Goal: Information Seeking & Learning: Learn about a topic

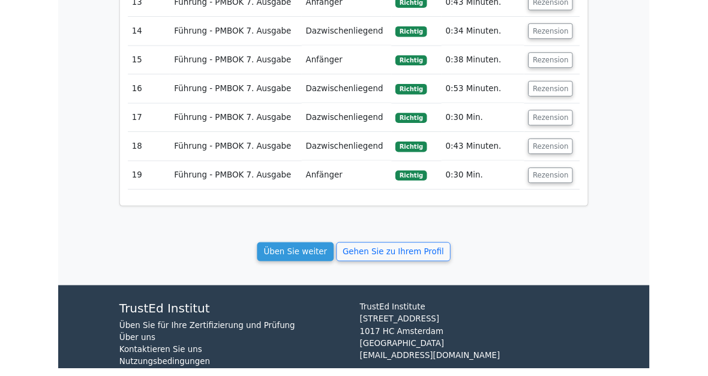
scroll to position [2304, 0]
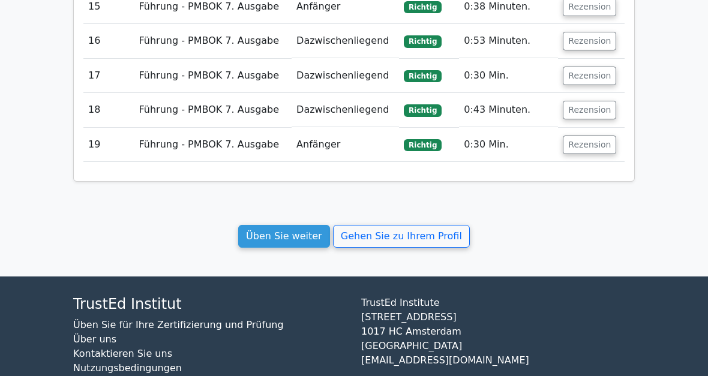
click at [306, 225] on link "Üben Sie weiter" at bounding box center [284, 236] width 92 height 23
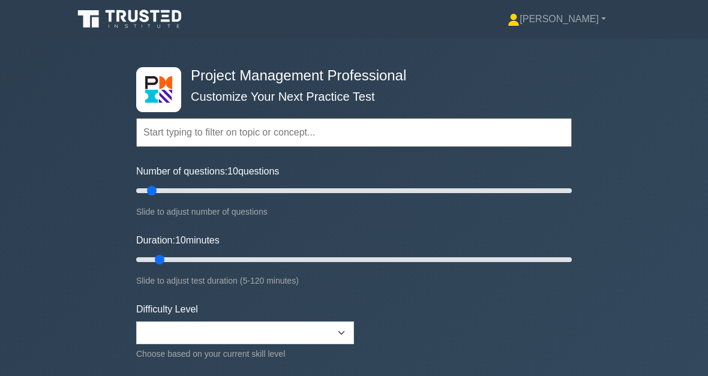
click at [194, 139] on input "text" at bounding box center [353, 132] width 435 height 29
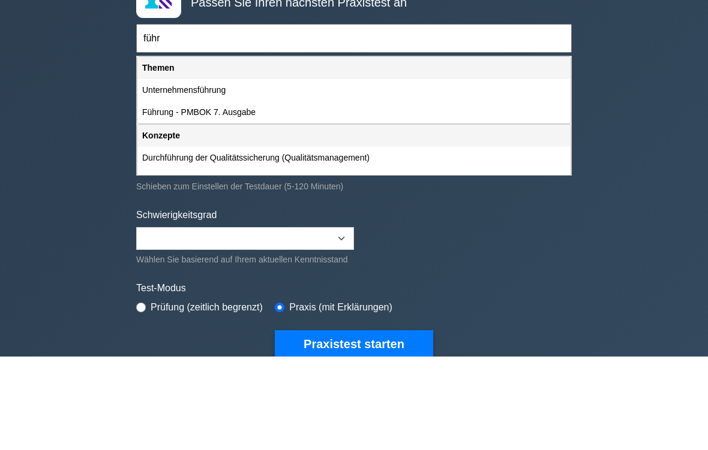
click at [211, 196] on div "Führung - PMBOK 7. Ausgabe" at bounding box center [353, 207] width 433 height 22
type input "Führung - PMBOK 7. Ausgabe"
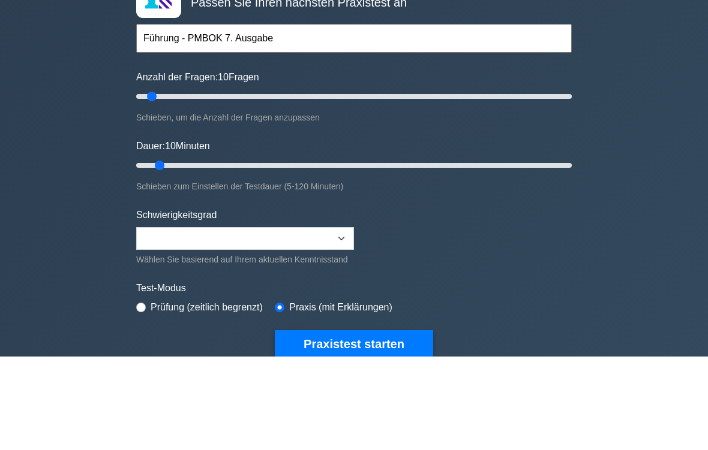
scroll to position [94, 0]
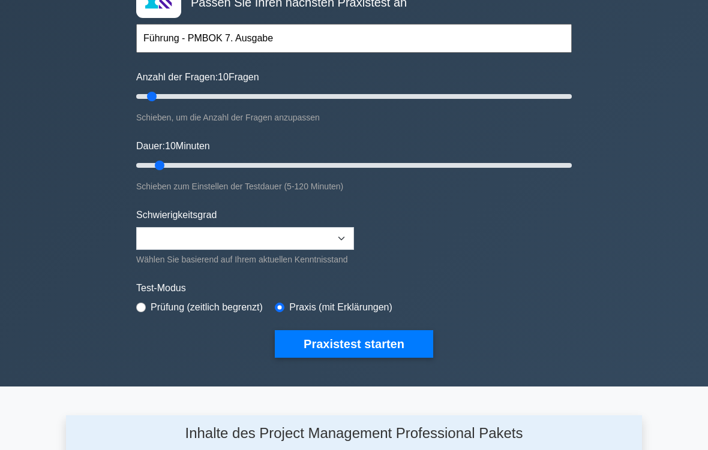
type input "20"
click at [175, 96] on input "Anzahl der Fragen: 10 Fragen" at bounding box center [353, 97] width 435 height 14
click at [202, 170] on input "Dauer: 10 Minuten" at bounding box center [353, 165] width 435 height 14
type input "25"
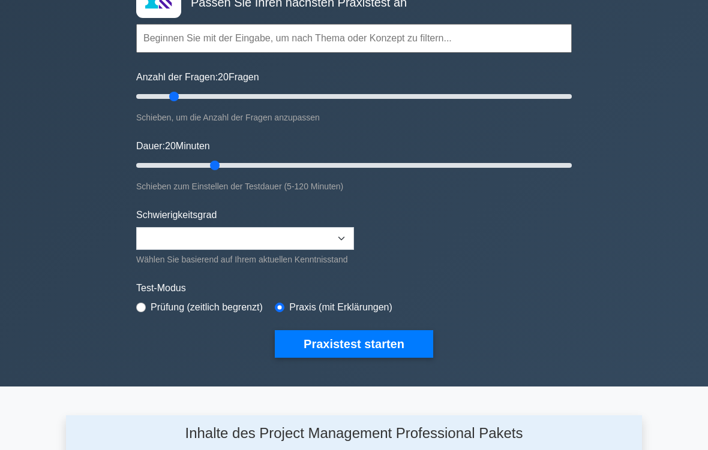
click at [218, 163] on input "Dauer: 20 Minuten" at bounding box center [353, 165] width 435 height 14
click at [370, 357] on button "Praxistest starten" at bounding box center [354, 344] width 158 height 28
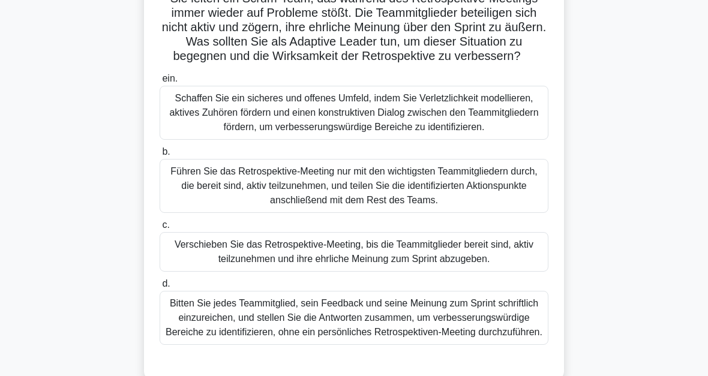
scroll to position [98, 0]
click at [372, 140] on div "Schaffen Sie ein sicheres und offenes Umfeld, indem Sie Verletzlichkeit modelli…" at bounding box center [354, 113] width 389 height 54
click at [160, 83] on input "ein. Schaffen Sie ein sicheres und offenes Umfeld, indem Sie Verletzlichkeit mo…" at bounding box center [160, 80] width 0 height 8
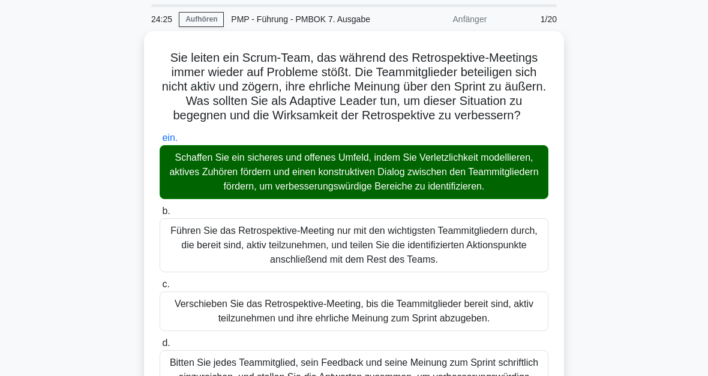
scroll to position [0, 0]
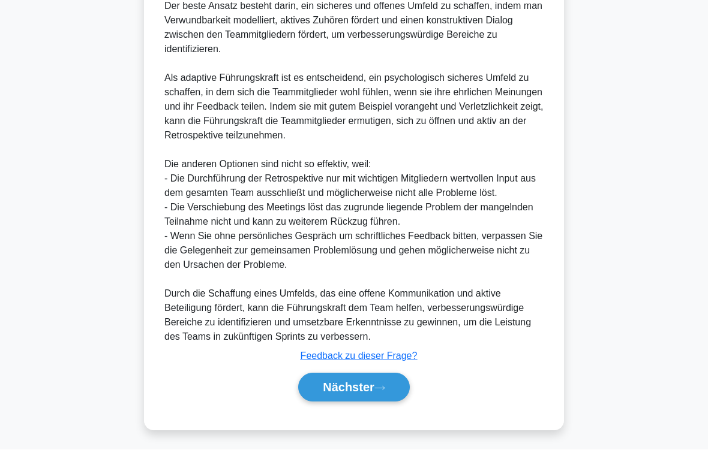
click at [397, 375] on button "Nächster" at bounding box center [354, 388] width 112 height 29
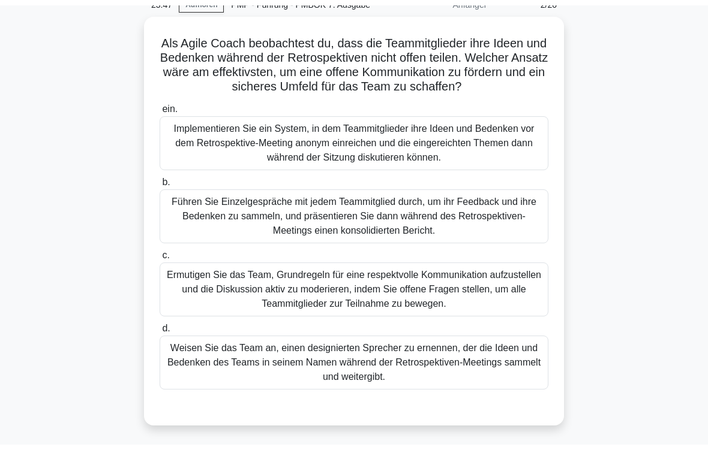
scroll to position [76, 0]
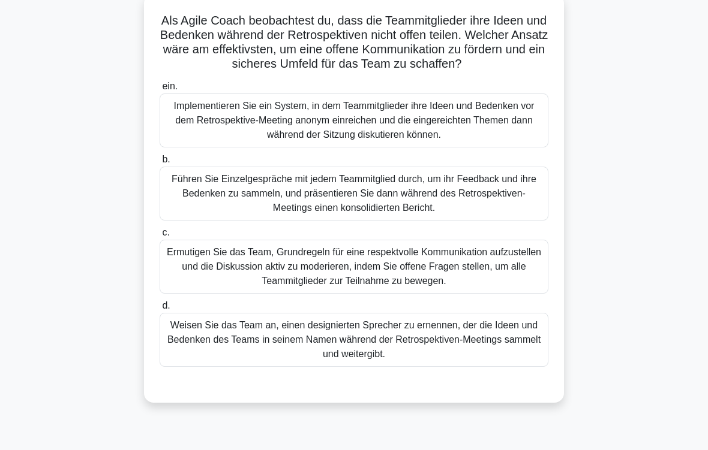
click at [496, 288] on div "Ermutigen Sie das Team, Grundregeln für eine respektvolle Kommunikation aufzust…" at bounding box center [354, 267] width 389 height 54
click at [160, 237] on input "c. Ermutigen Sie das Team, Grundregeln für eine respektvolle Kommunikation aufz…" at bounding box center [160, 233] width 0 height 8
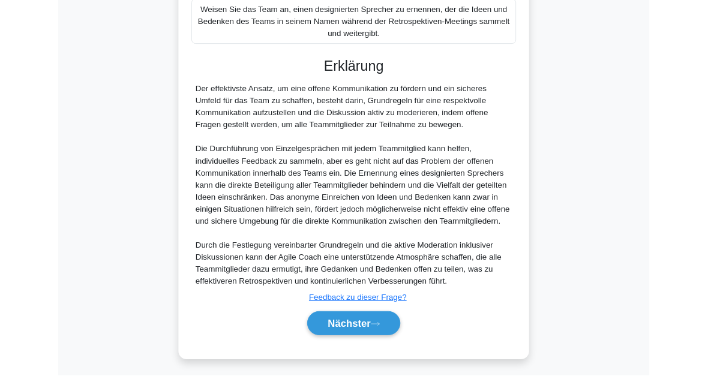
scroll to position [536, 0]
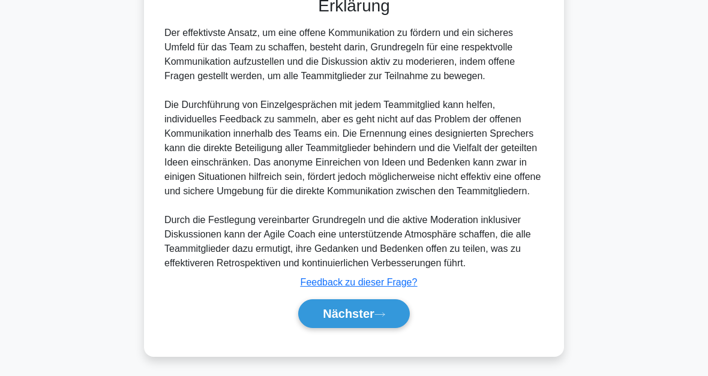
click at [403, 308] on button "Nächster" at bounding box center [354, 313] width 112 height 29
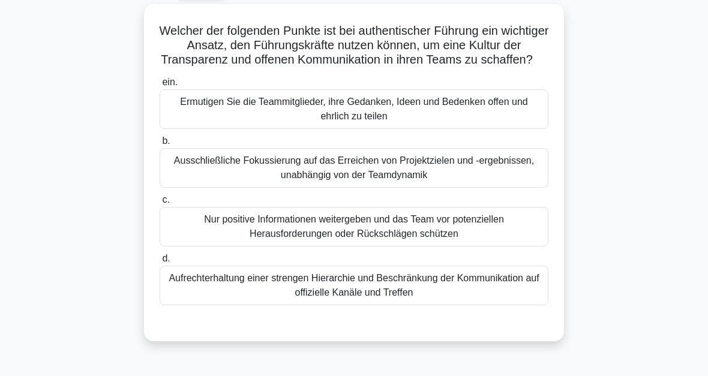
scroll to position [66, 0]
click at [503, 129] on div "Ermutigen Sie die Teammitglieder, ihre Gedanken, Ideen und Bedenken offen und e…" at bounding box center [354, 109] width 389 height 40
click at [160, 86] on input "ein. Ermutigen Sie die Teammitglieder, ihre Gedanken, Ideen und Bedenken offen …" at bounding box center [160, 83] width 0 height 8
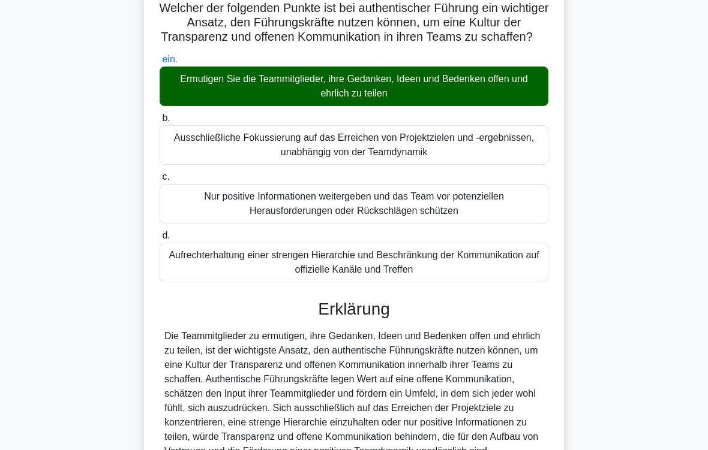
scroll to position [260, 0]
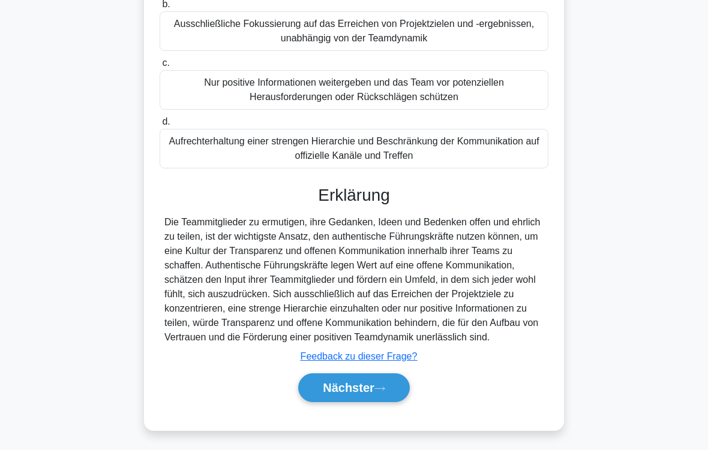
click at [397, 375] on button "Nächster" at bounding box center [354, 388] width 112 height 29
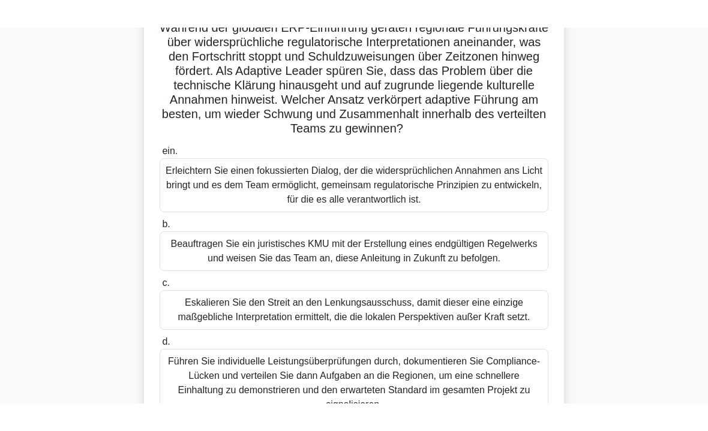
scroll to position [79, 0]
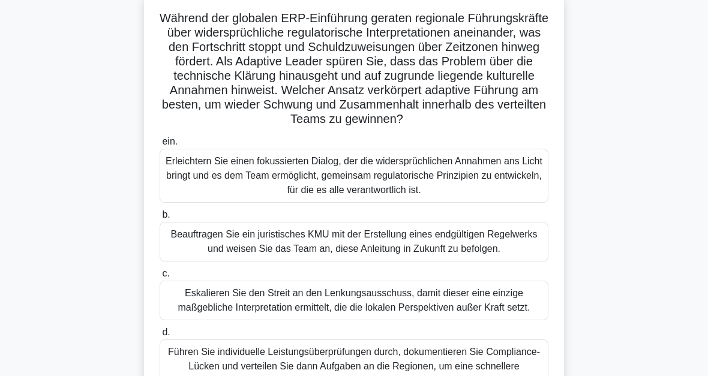
click at [514, 203] on div "Erleichtern Sie einen fokussierten Dialog, der die widersprüchlichen Annahmen a…" at bounding box center [354, 176] width 389 height 54
click at [160, 146] on input "ein. Erleichtern Sie einen fokussierten Dialog, der die widersprüchlichen Annah…" at bounding box center [160, 142] width 0 height 8
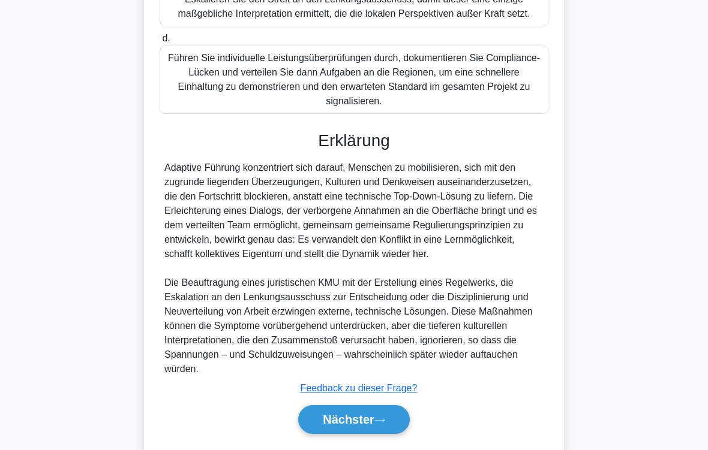
scroll to position [476, 0]
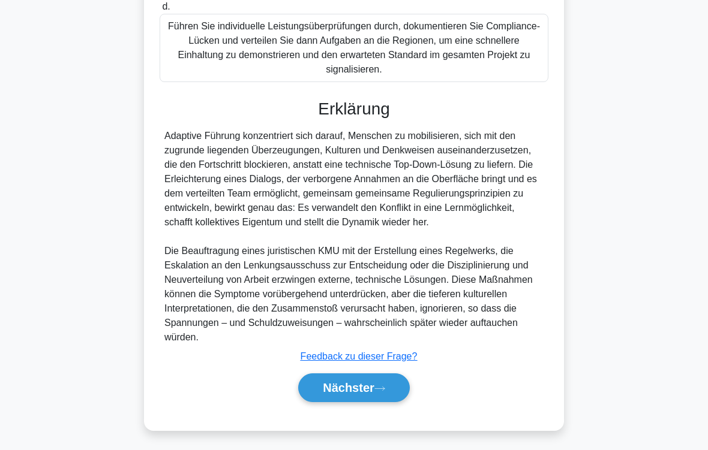
click at [396, 375] on button "Nächster" at bounding box center [354, 388] width 112 height 29
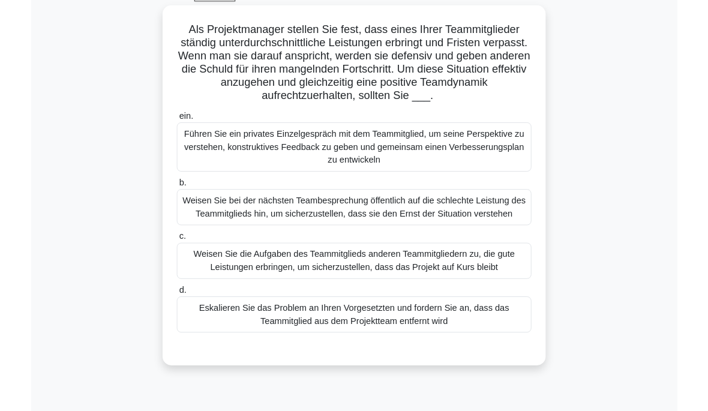
scroll to position [68, 0]
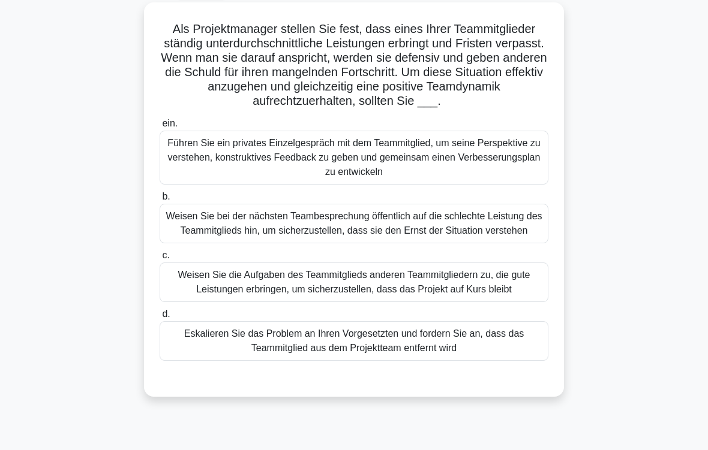
click at [519, 177] on div "Führen Sie ein privates Einzelgespräch mit dem Teammitglied, um seine Perspekti…" at bounding box center [354, 158] width 389 height 54
click at [160, 128] on input "ein. Führen Sie ein privates Einzelgespräch mit dem Teammitglied, um seine Pers…" at bounding box center [160, 124] width 0 height 8
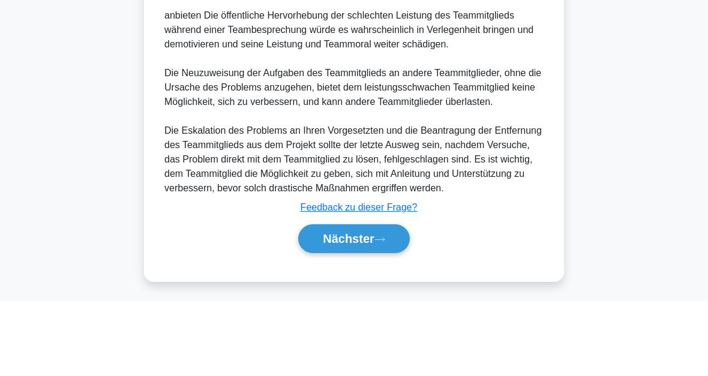
scroll to position [608, 0]
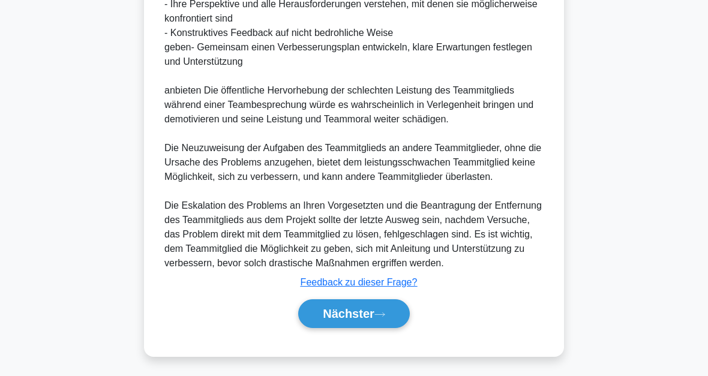
click at [387, 320] on button "Nächster" at bounding box center [354, 313] width 112 height 29
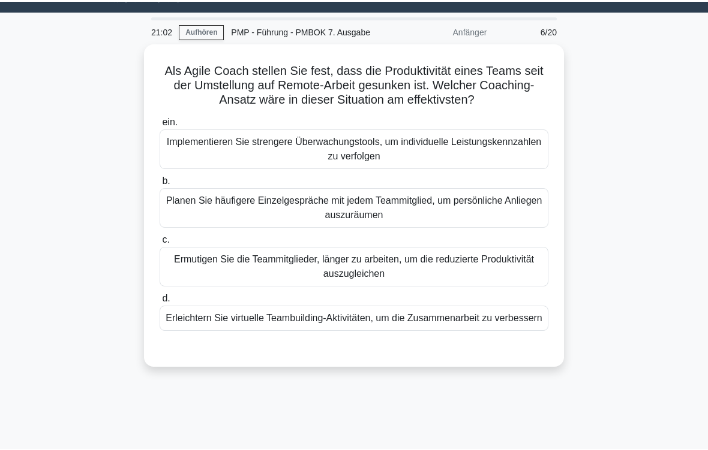
scroll to position [32, 0]
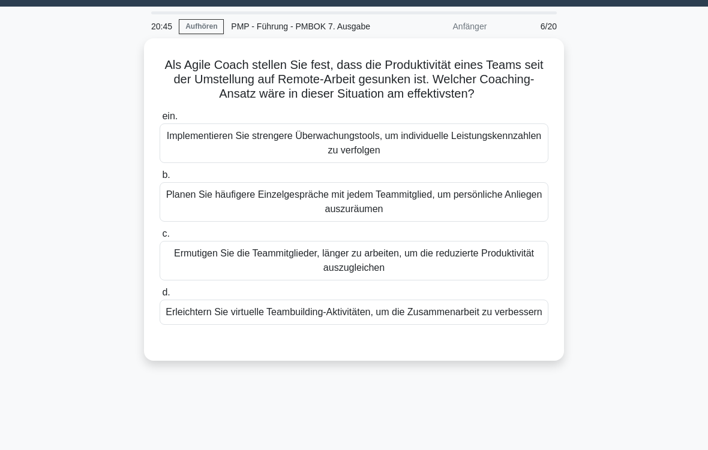
click at [513, 325] on div "Erleichtern Sie virtuelle Teambuilding-Aktivitäten, um die Zusammenarbeit zu ve…" at bounding box center [354, 312] width 389 height 25
click at [160, 297] on input "d. Erleichtern Sie virtuelle Teambuilding-Aktivitäten, um die Zusammenarbeit zu…" at bounding box center [160, 293] width 0 height 8
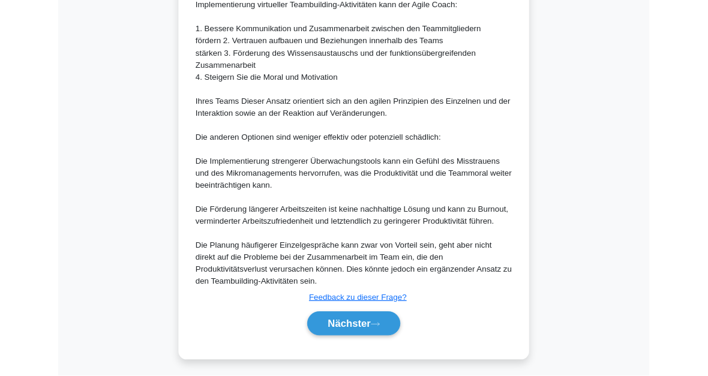
scroll to position [680, 0]
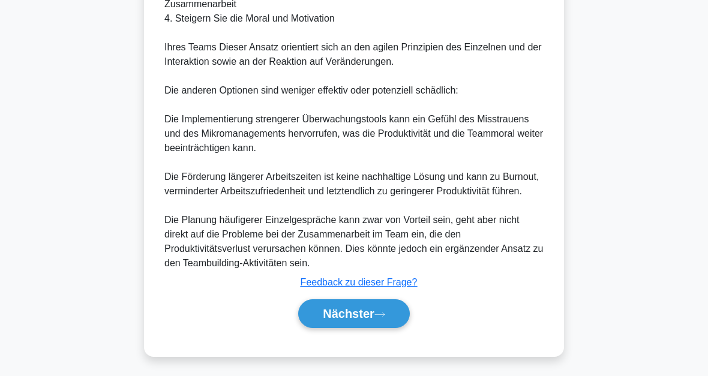
click at [411, 303] on div "Nächster" at bounding box center [353, 313] width 393 height 29
click at [405, 315] on button "Nächster" at bounding box center [354, 313] width 112 height 29
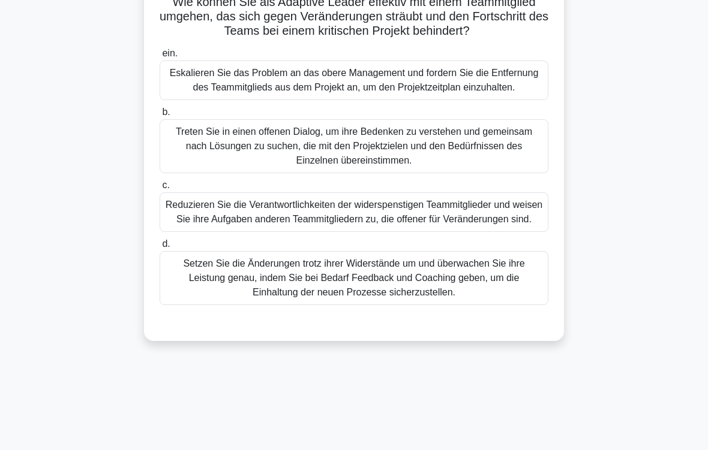
scroll to position [122, 0]
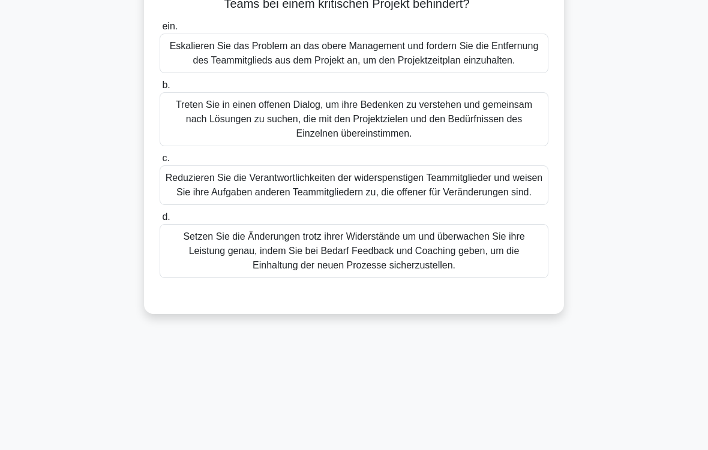
click at [457, 146] on div "Treten Sie in einen offenen Dialog, um ihre Bedenken zu verstehen und gemeinsam…" at bounding box center [354, 119] width 389 height 54
click at [160, 89] on input "b. Treten Sie in einen offenen Dialog, um ihre Bedenken zu verstehen und gemein…" at bounding box center [160, 86] width 0 height 8
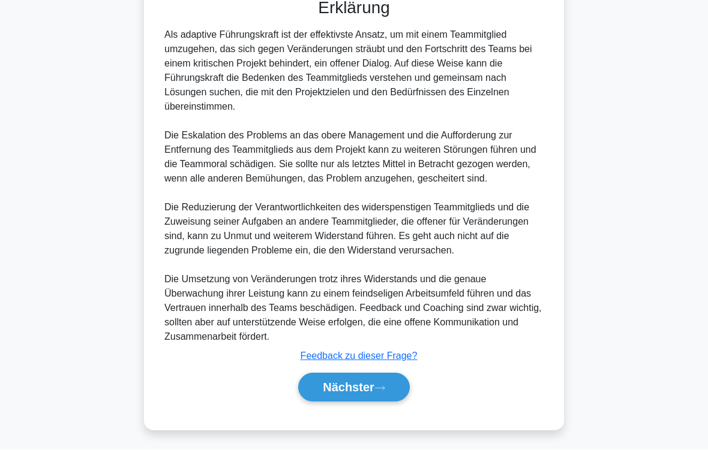
scroll to position [505, 0]
click at [390, 375] on button "Nächster" at bounding box center [354, 388] width 112 height 29
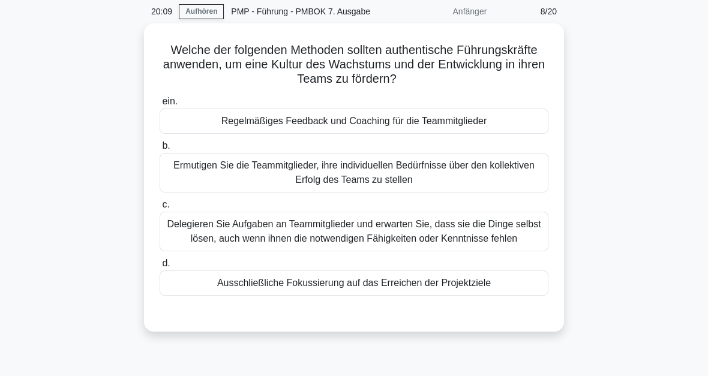
scroll to position [50, 0]
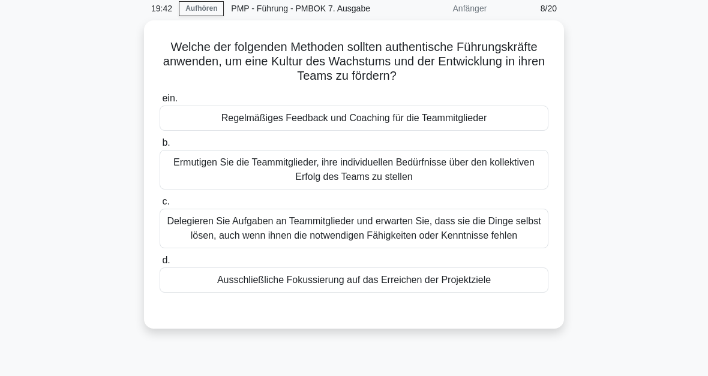
click at [461, 131] on div "Regelmäßiges Feedback und Coaching für die Teammitglieder" at bounding box center [354, 118] width 389 height 25
click at [160, 103] on input "ein. Regelmäßiges Feedback und Coaching für die Teammitglieder" at bounding box center [160, 99] width 0 height 8
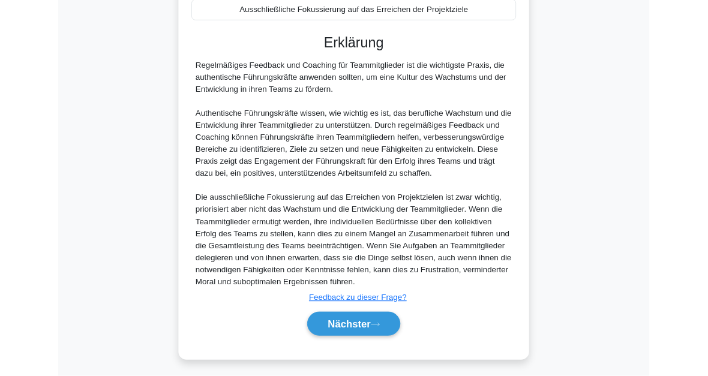
scroll to position [450, 0]
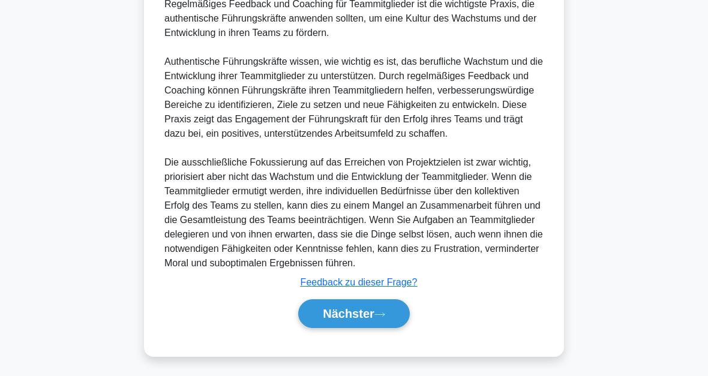
click at [399, 318] on button "Nächster" at bounding box center [354, 313] width 112 height 29
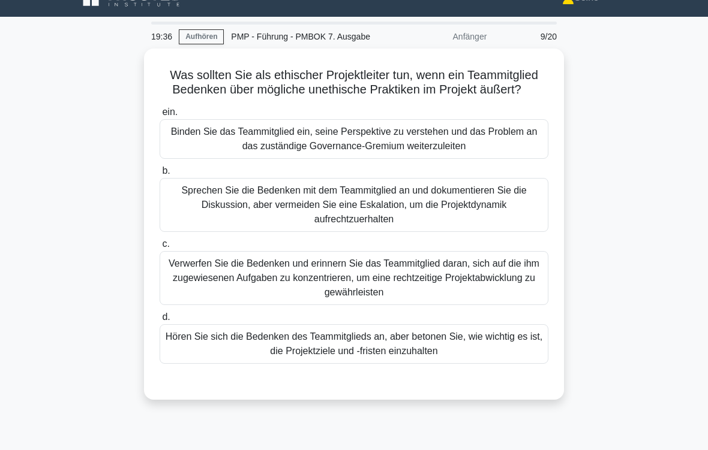
scroll to position [35, 0]
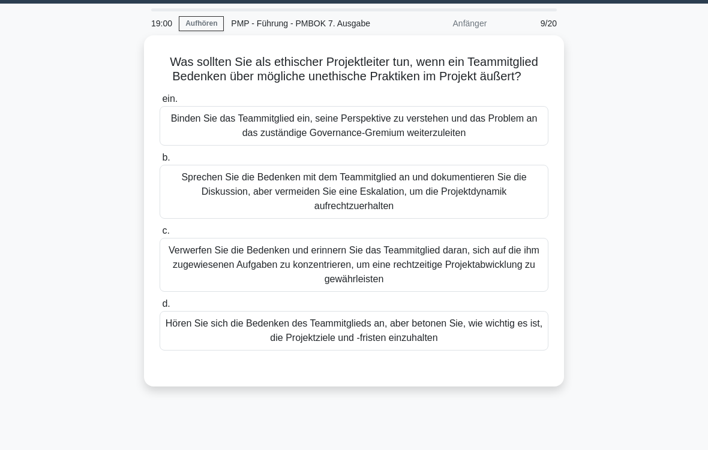
click at [461, 146] on div "Binden Sie das Teammitglied ein, seine Perspektive zu verstehen und das Problem…" at bounding box center [354, 126] width 389 height 40
click at [160, 103] on input "ein. Binden Sie das Teammitglied ein, seine Perspektive zu verstehen und das Pr…" at bounding box center [160, 99] width 0 height 8
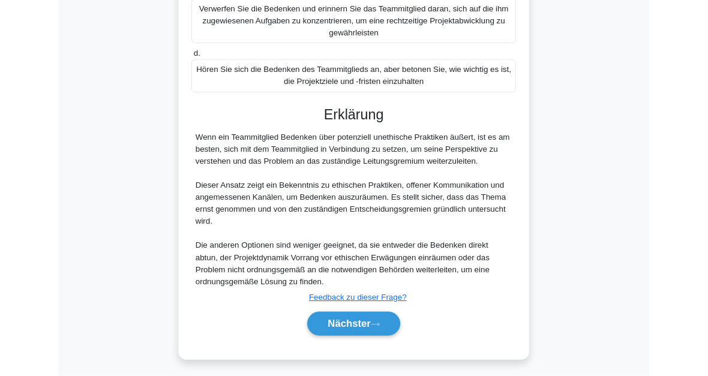
scroll to position [392, 0]
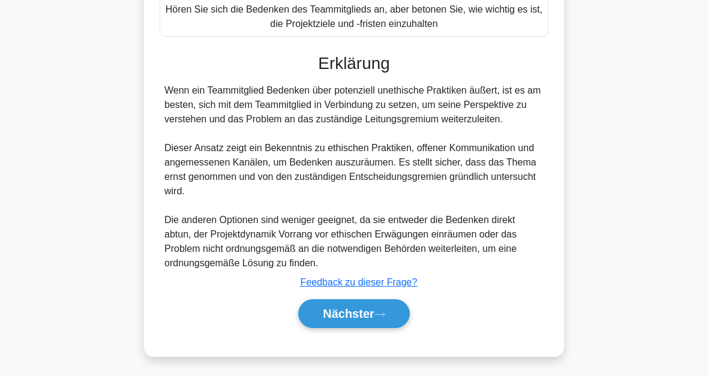
click at [405, 306] on button "Nächster" at bounding box center [354, 313] width 112 height 29
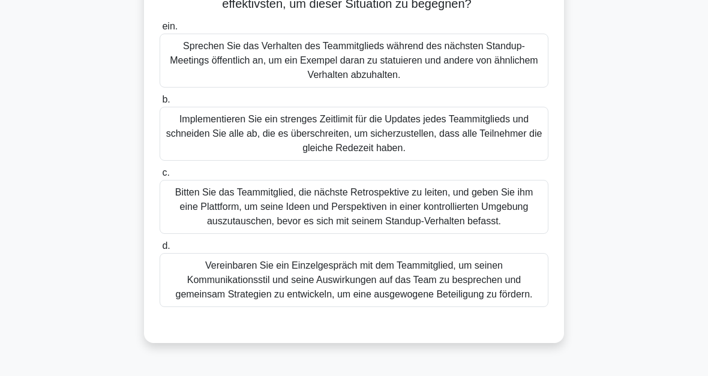
scroll to position [136, 0]
click at [491, 307] on div "Vereinbaren Sie ein Einzelgespräch mit dem Teammitglied, um seinen Kommunikatio…" at bounding box center [354, 280] width 389 height 54
click at [160, 250] on input "d. Vereinbaren Sie ein Einzelgespräch mit dem Teammitglied, um seinen Kommunika…" at bounding box center [160, 246] width 0 height 8
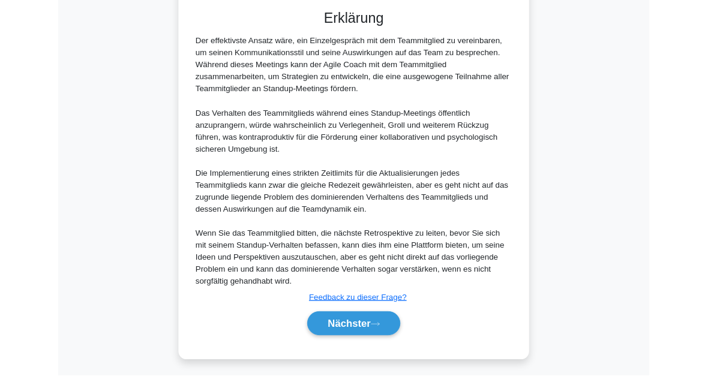
scroll to position [579, 0]
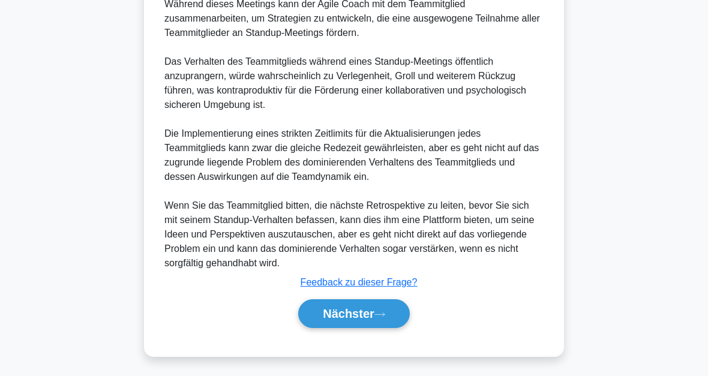
click at [393, 315] on button "Nächster" at bounding box center [354, 313] width 112 height 29
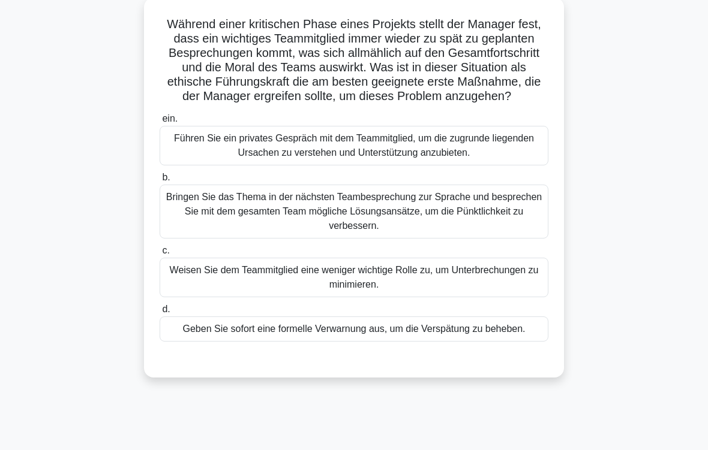
scroll to position [77, 0]
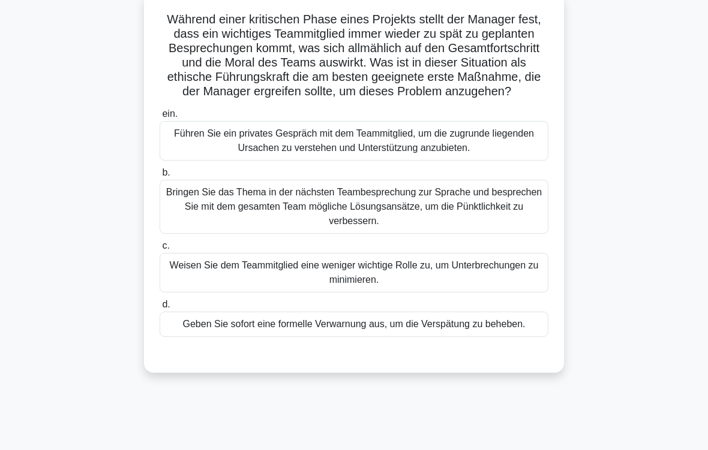
click at [465, 161] on div "Führen Sie ein privates Gespräch mit dem Teammitglied, um die zugrunde liegende…" at bounding box center [354, 141] width 389 height 40
click at [160, 118] on input "ein. Führen Sie ein privates Gespräch mit dem Teammitglied, um die zugrunde lie…" at bounding box center [160, 114] width 0 height 8
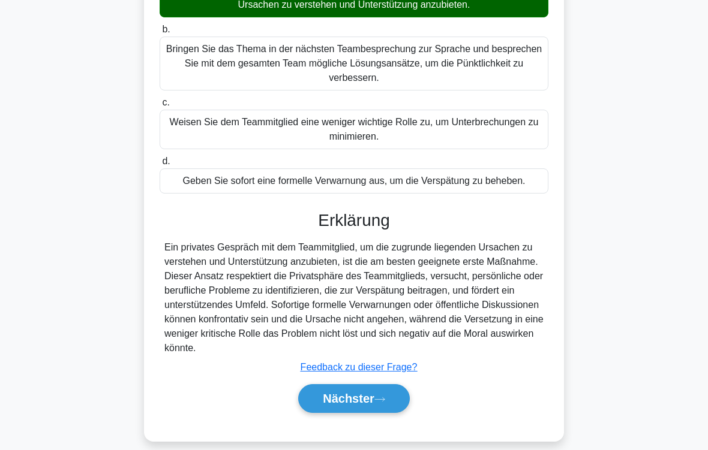
scroll to position [289, 0]
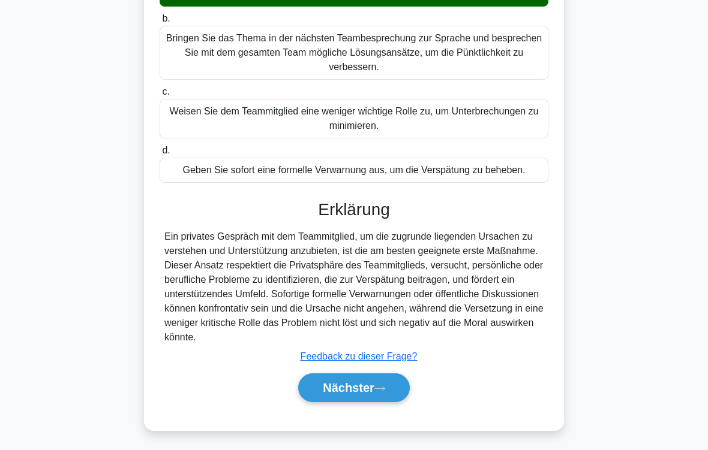
click at [371, 375] on font "Nächster" at bounding box center [349, 387] width 52 height 13
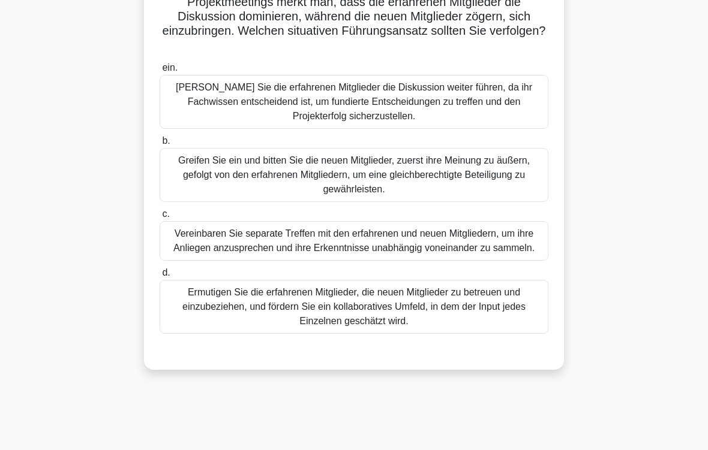
scroll to position [124, 0]
click at [455, 333] on div "Ermutigen Sie die erfahrenen Mitglieder, die neuen Mitglieder zu betreuen und e…" at bounding box center [354, 306] width 389 height 54
click at [160, 276] on input "d. Ermutigen Sie die erfahrenen Mitglieder, die neuen Mitglieder zu betreuen un…" at bounding box center [160, 273] width 0 height 8
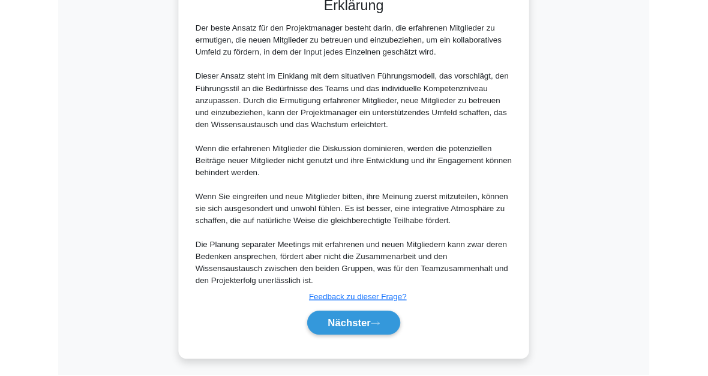
scroll to position [623, 0]
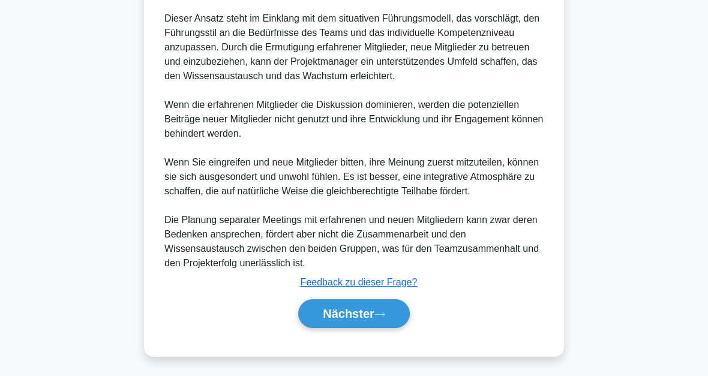
click at [392, 311] on button "Nächster" at bounding box center [354, 313] width 112 height 29
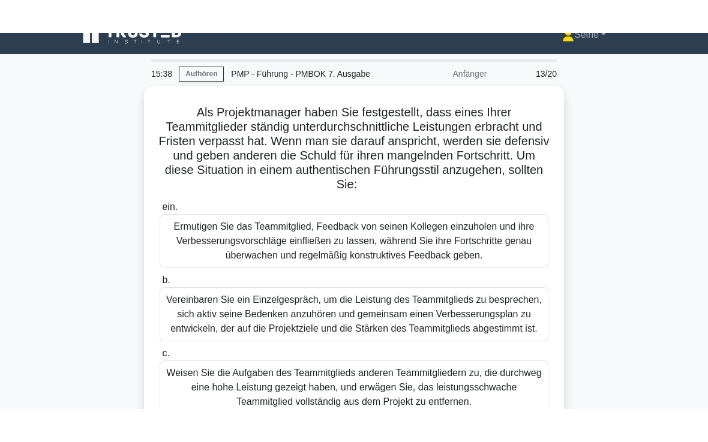
scroll to position [18, 0]
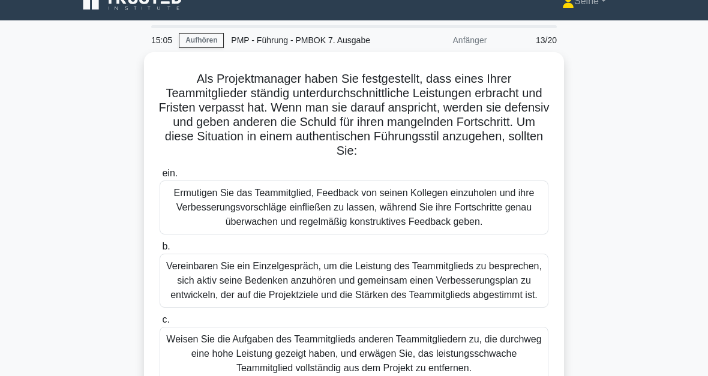
click at [509, 308] on div "Vereinbaren Sie ein Einzelgespräch, um die Leistung des Teammitglieds zu bespre…" at bounding box center [354, 281] width 389 height 54
click at [160, 251] on input "b. Vereinbaren Sie ein Einzelgespräch, um die Leistung des Teammitglieds zu bes…" at bounding box center [160, 247] width 0 height 8
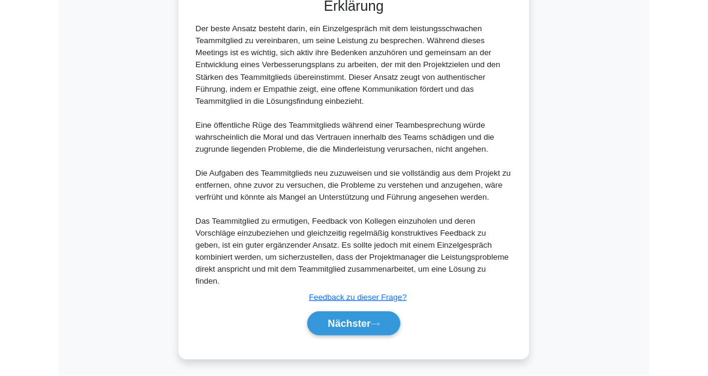
scroll to position [666, 0]
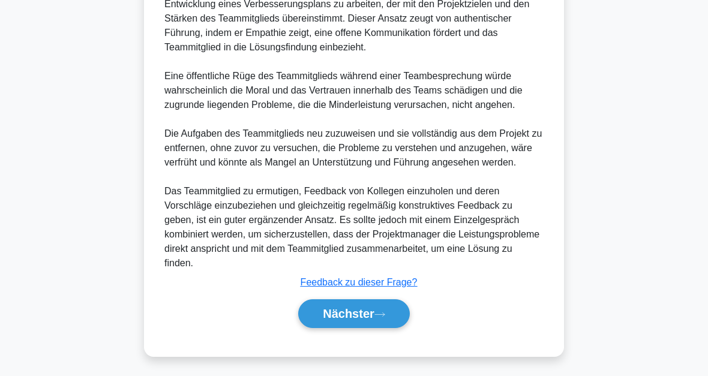
click at [393, 310] on button "Nächster" at bounding box center [354, 313] width 112 height 29
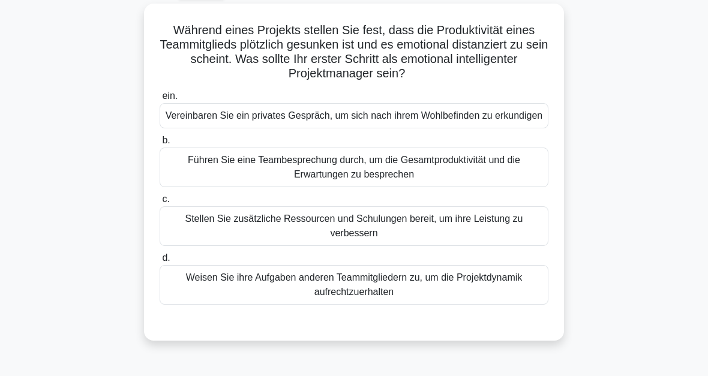
scroll to position [67, 0]
click at [431, 128] on div "Vereinbaren Sie ein privates Gespräch, um sich nach ihrem Wohlbefinden zu erkun…" at bounding box center [354, 115] width 389 height 25
click at [160, 100] on input "ein. Vereinbaren Sie ein privates Gespräch, um sich nach ihrem Wohlbefinden zu …" at bounding box center [160, 96] width 0 height 8
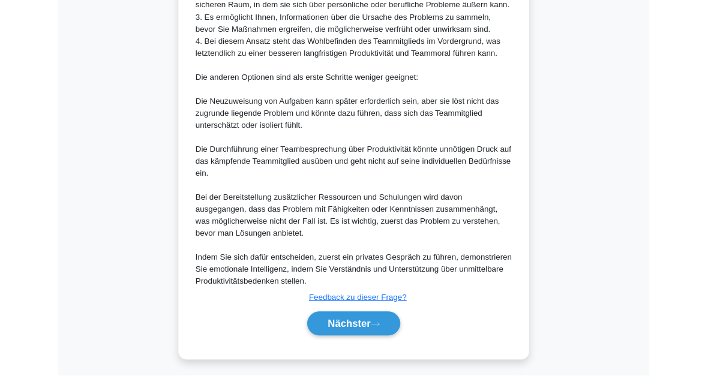
scroll to position [738, 0]
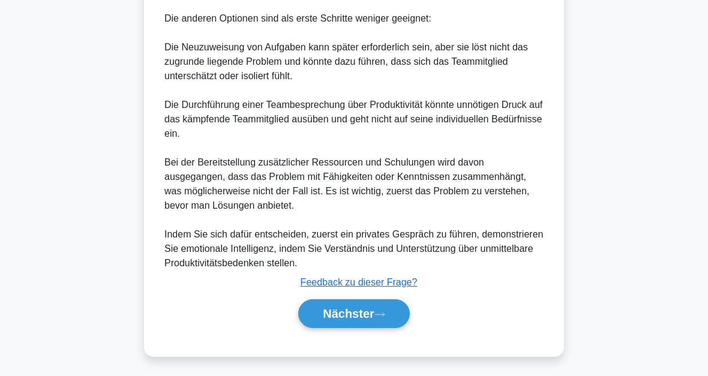
click at [395, 304] on button "Nächster" at bounding box center [354, 313] width 112 height 29
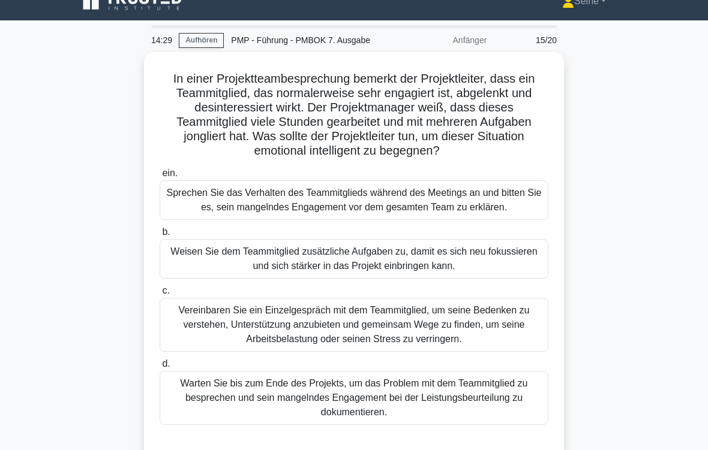
scroll to position [37, 0]
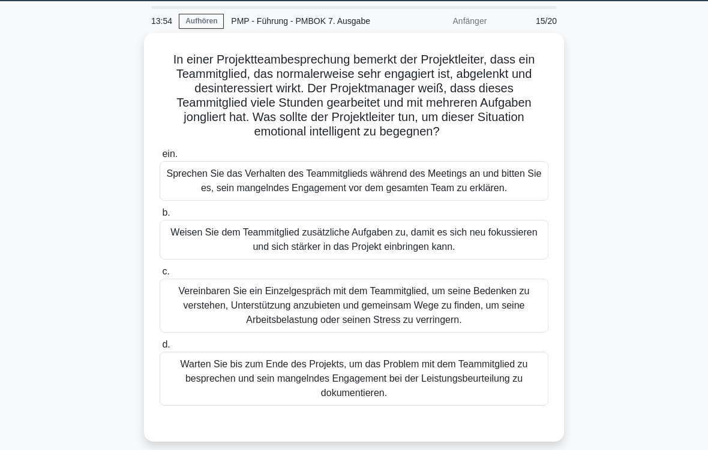
click at [488, 327] on div "Vereinbaren Sie ein Einzelgespräch mit dem Teammitglied, um seine Bedenken zu v…" at bounding box center [354, 306] width 389 height 54
click at [160, 276] on input "c. Vereinbaren Sie ein Einzelgespräch mit dem Teammitglied, um seine Bedenken z…" at bounding box center [160, 272] width 0 height 8
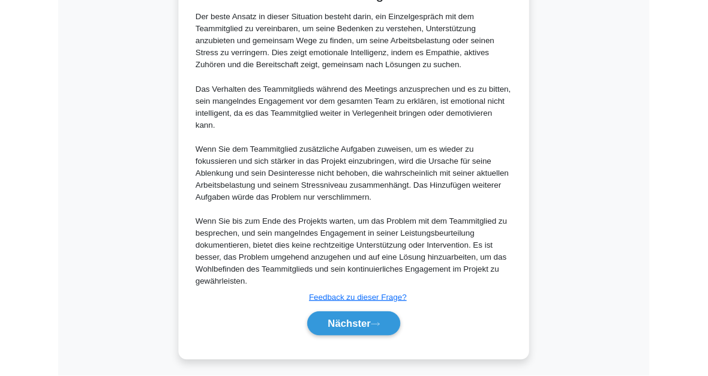
scroll to position [608, 0]
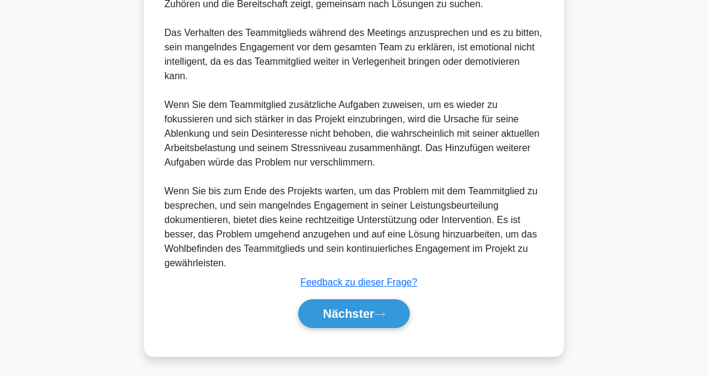
click at [385, 314] on icon at bounding box center [379, 314] width 11 height 7
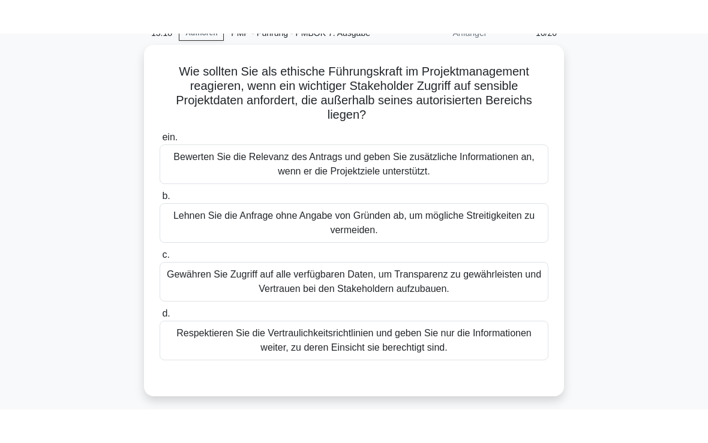
scroll to position [56, 0]
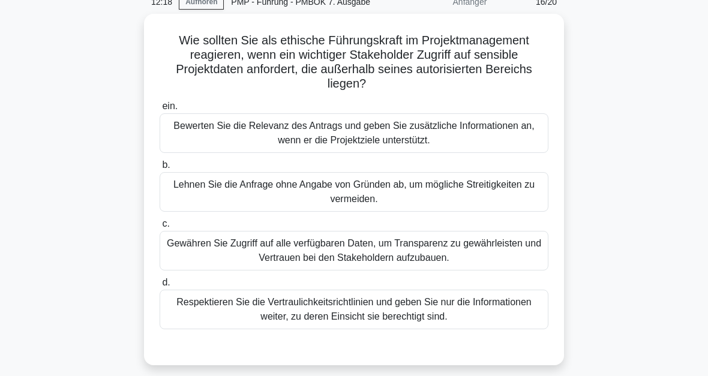
click at [362, 323] on div "Respektieren Sie die Vertraulichkeitsrichtlinien und geben Sie nur die Informat…" at bounding box center [354, 310] width 389 height 40
click at [160, 287] on input "d. Respektieren Sie die Vertraulichkeitsrichtlinien und geben Sie nur die Infor…" at bounding box center [160, 283] width 0 height 8
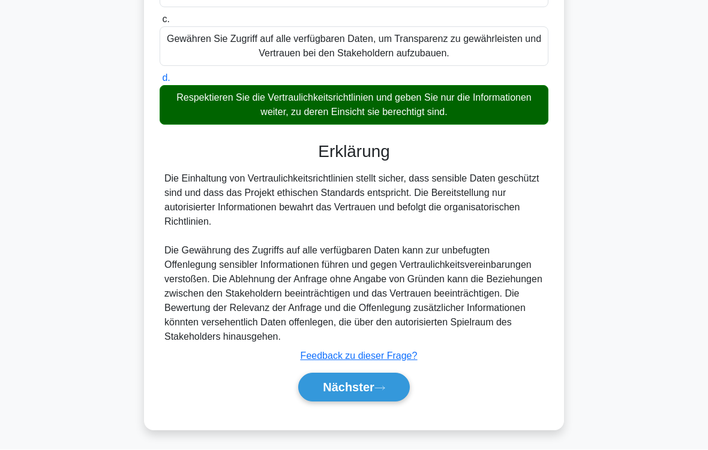
scroll to position [289, 0]
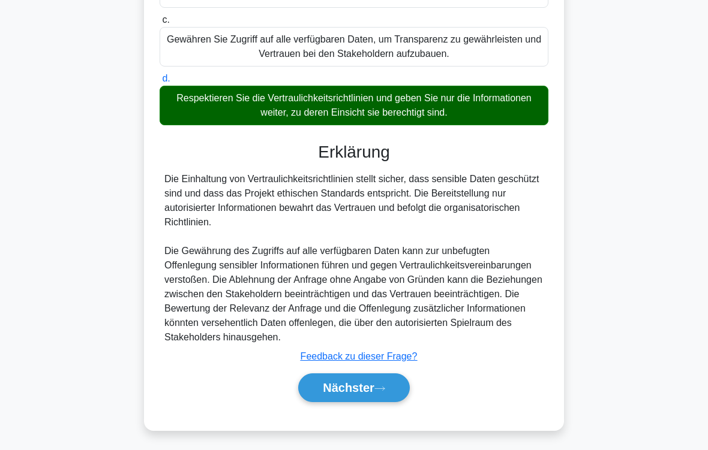
click at [393, 375] on button "Nächster" at bounding box center [354, 388] width 112 height 29
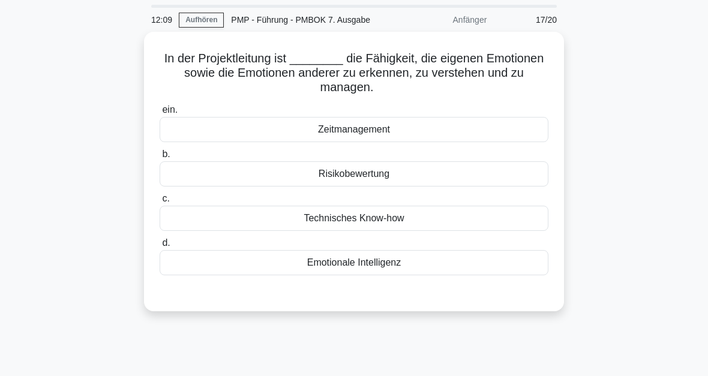
scroll to position [38, 0]
click at [384, 275] on div "Emotionale Intelligenz" at bounding box center [354, 262] width 389 height 25
click at [160, 247] on input "d. Emotionale Intelligenz" at bounding box center [160, 243] width 0 height 8
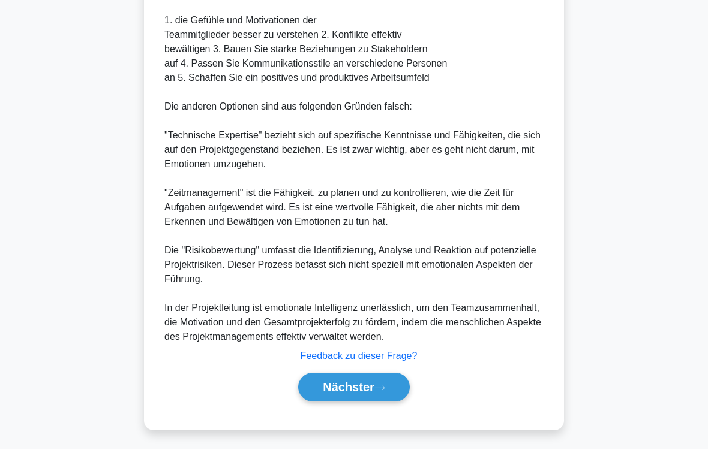
scroll to position [476, 0]
click at [372, 375] on font "Nächster" at bounding box center [349, 387] width 52 height 13
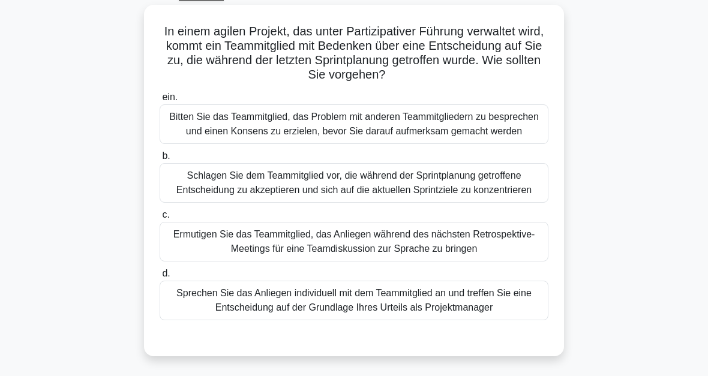
scroll to position [61, 0]
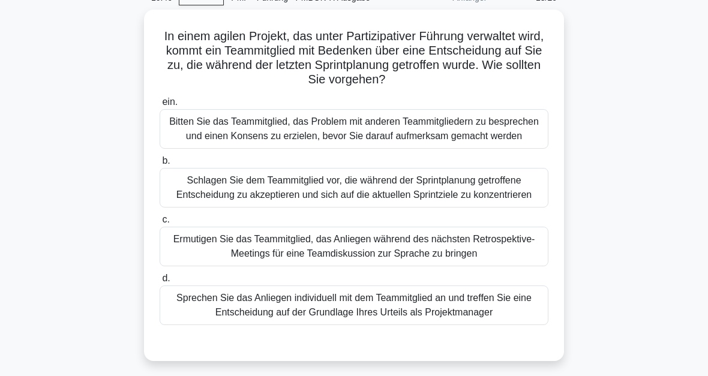
click at [341, 266] on div "Ermutigen Sie das Teammitglied, das Anliegen während des nächsten Retrospektive…" at bounding box center [354, 247] width 389 height 40
click at [160, 224] on input "c. Ermutigen Sie das Teammitglied, das Anliegen während des nächsten Retrospekt…" at bounding box center [160, 220] width 0 height 8
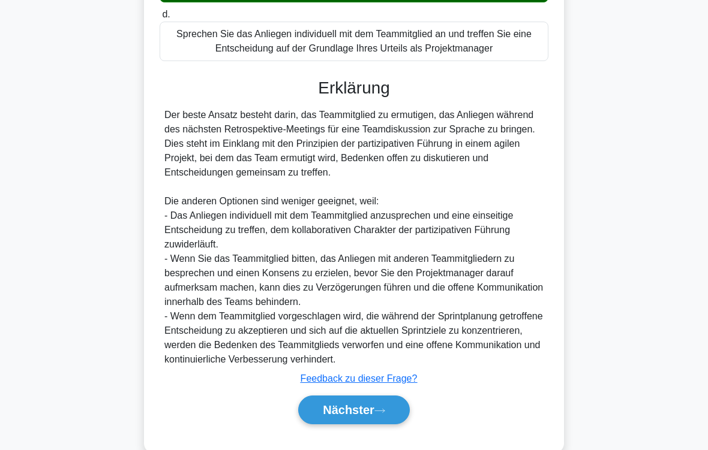
scroll to position [419, 0]
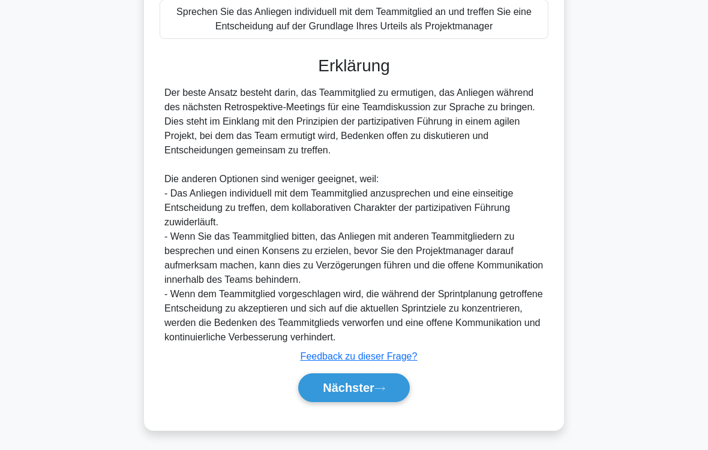
click at [396, 375] on button "Nächster" at bounding box center [354, 388] width 112 height 29
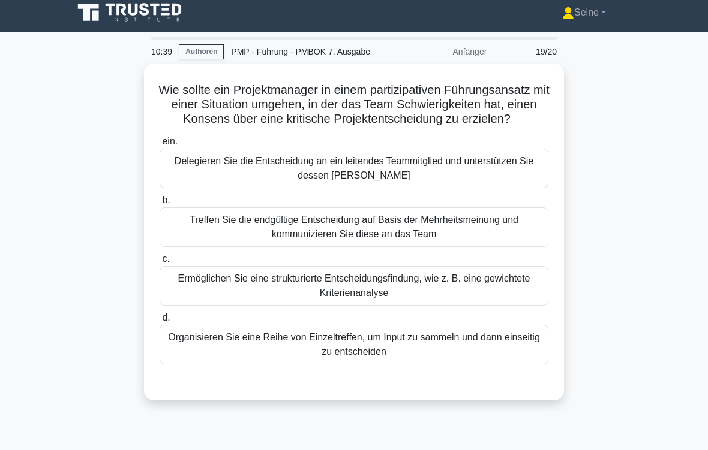
scroll to position [7, 0]
click at [396, 306] on div "Ermöglichen Sie eine strukturierte Entscheidungsfindung, wie z. B. eine gewicht…" at bounding box center [354, 286] width 389 height 40
click at [160, 263] on input "c. Ermöglichen Sie eine strukturierte Entscheidungsfindung, wie z. B. eine gewi…" at bounding box center [160, 259] width 0 height 8
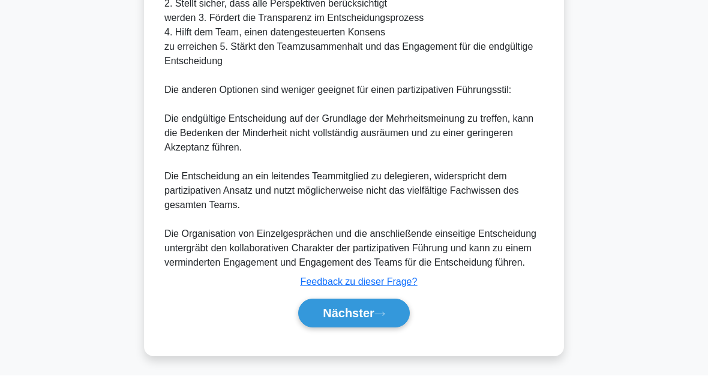
scroll to position [680, 0]
click at [387, 318] on button "Nächster" at bounding box center [354, 313] width 112 height 29
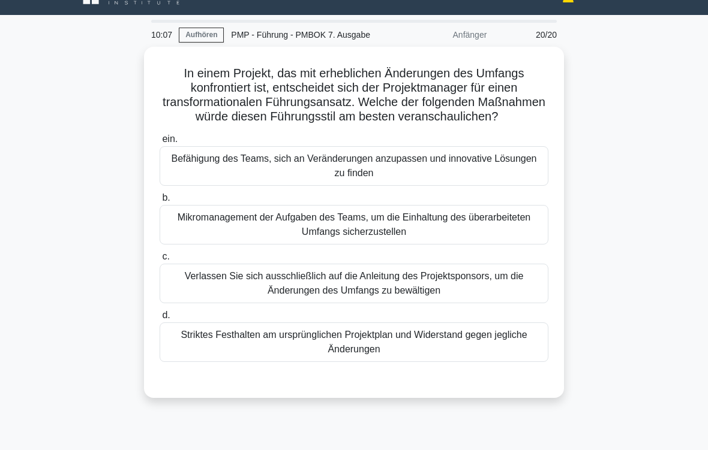
scroll to position [23, 0]
click at [431, 186] on div "Befähigung des Teams, sich an Veränderungen anzupassen und innovative Lösungen …" at bounding box center [354, 166] width 389 height 40
click at [160, 143] on input "ein. Befähigung des Teams, sich an Veränderungen anzupassen und innovative Lösu…" at bounding box center [160, 140] width 0 height 8
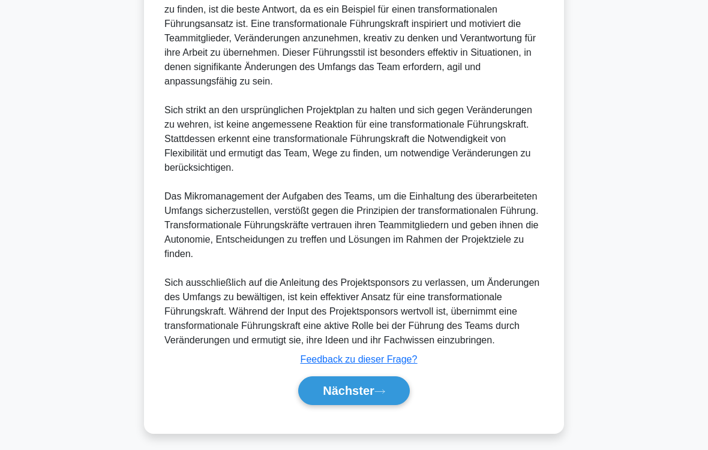
scroll to position [505, 0]
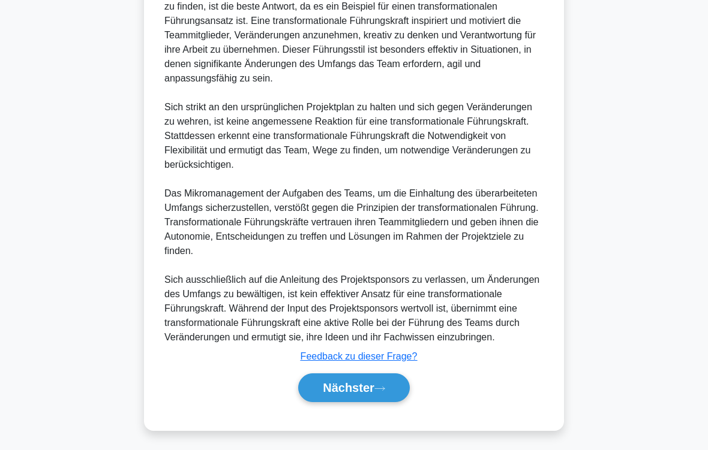
click at [378, 375] on icon at bounding box center [379, 389] width 11 height 7
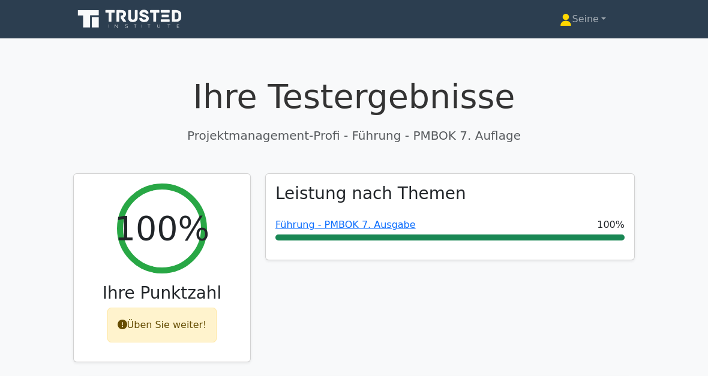
click at [185, 324] on font "Üben Sie weiter!" at bounding box center [167, 324] width 80 height 11
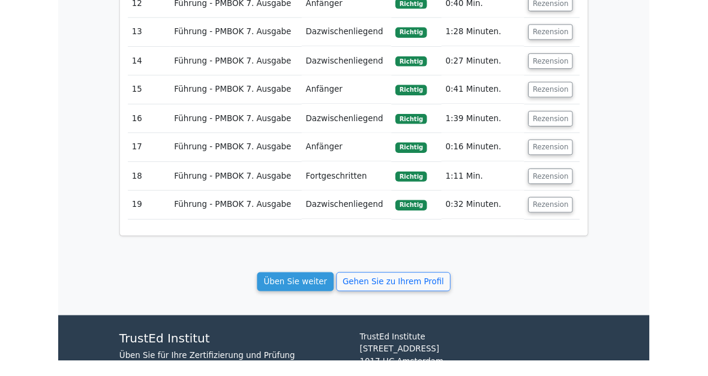
scroll to position [1950, 0]
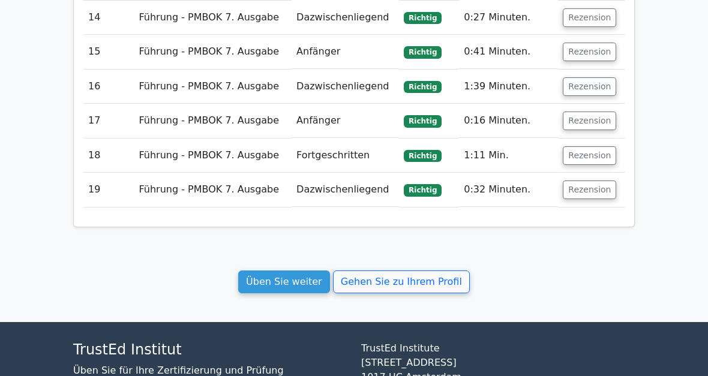
click at [303, 270] on link "Üben Sie weiter" at bounding box center [284, 281] width 92 height 23
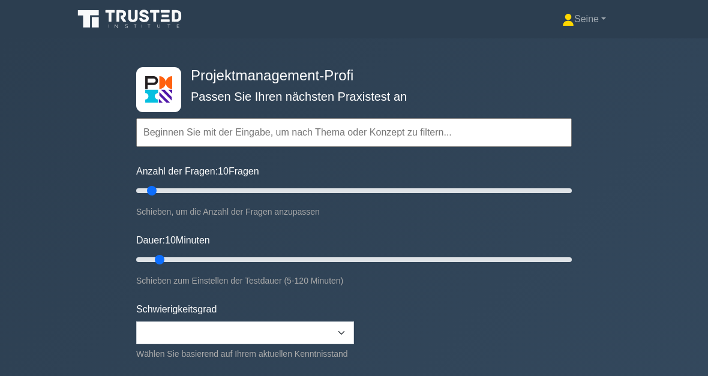
click at [193, 140] on input "text" at bounding box center [353, 132] width 435 height 29
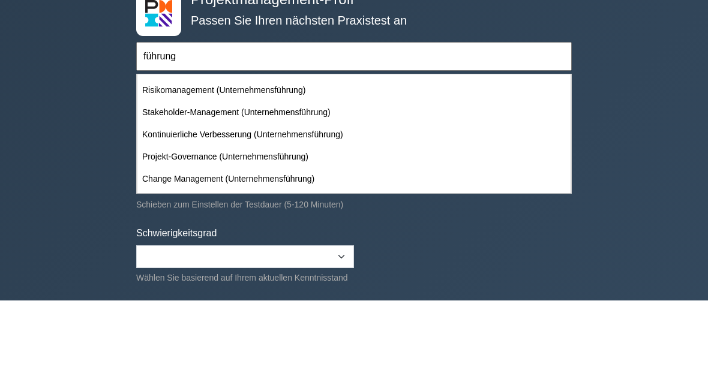
scroll to position [198, 0]
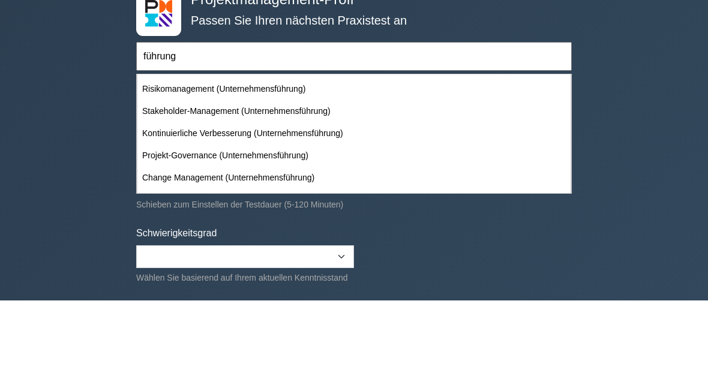
type input "führung"
click at [684, 70] on div "Projektmanagement-Profi Passen Sie Ihren nächsten Praxistest an führung Themen …" at bounding box center [354, 259] width 708 height 443
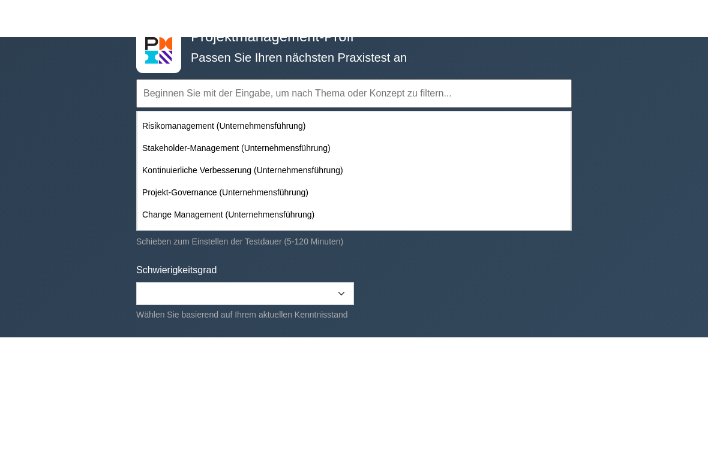
scroll to position [76, 0]
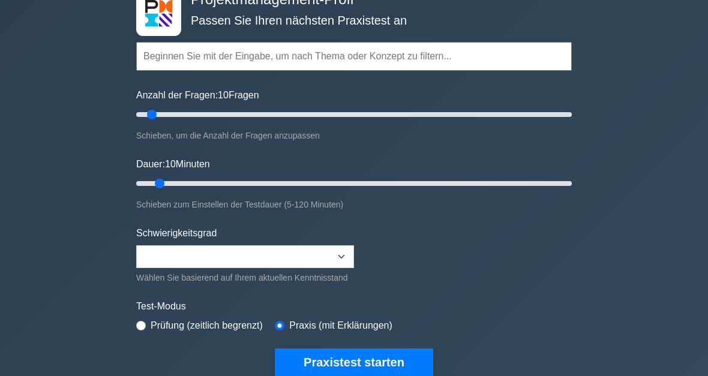
click at [392, 59] on input "text" at bounding box center [353, 57] width 435 height 29
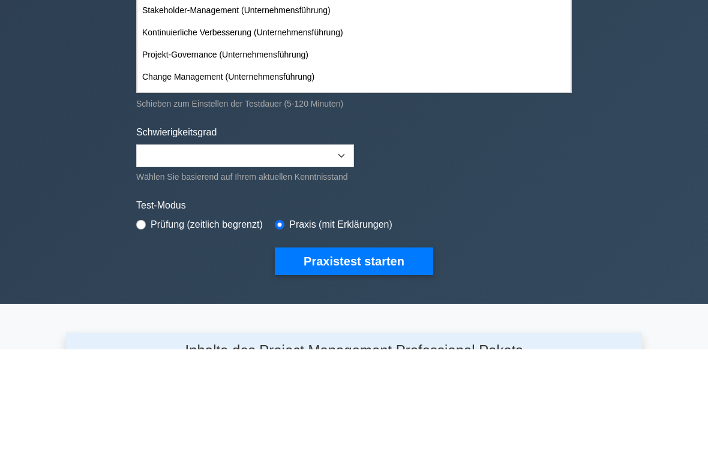
type input "führung"
click at [345, 246] on select "Beginner Intermediate Expert" at bounding box center [245, 257] width 218 height 23
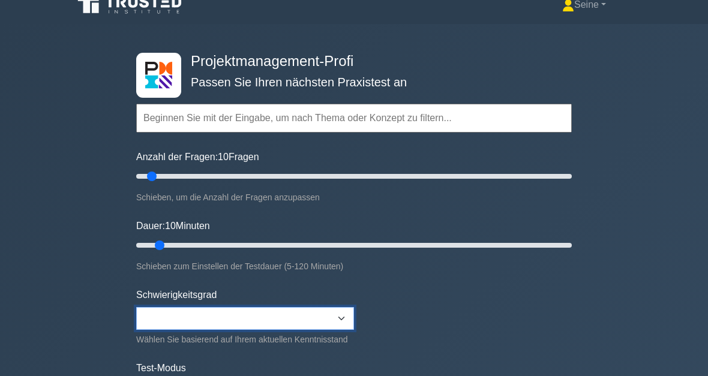
scroll to position [14, 0]
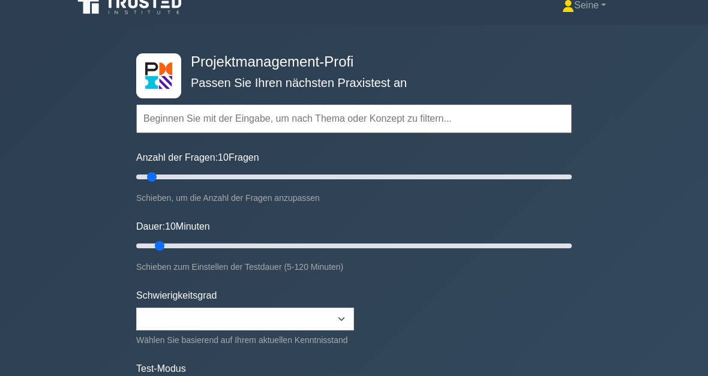
click at [203, 112] on input "text" at bounding box center [353, 118] width 435 height 29
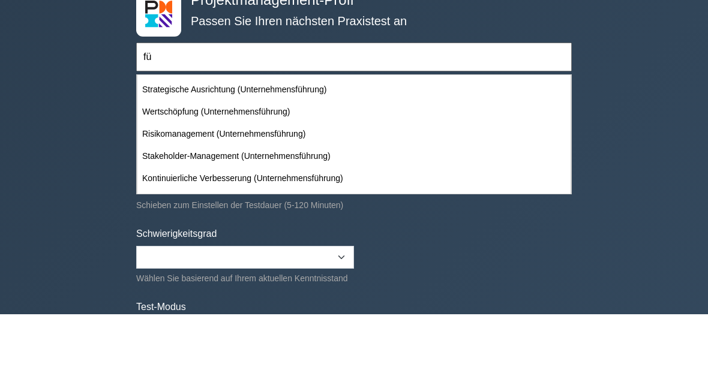
type input "f"
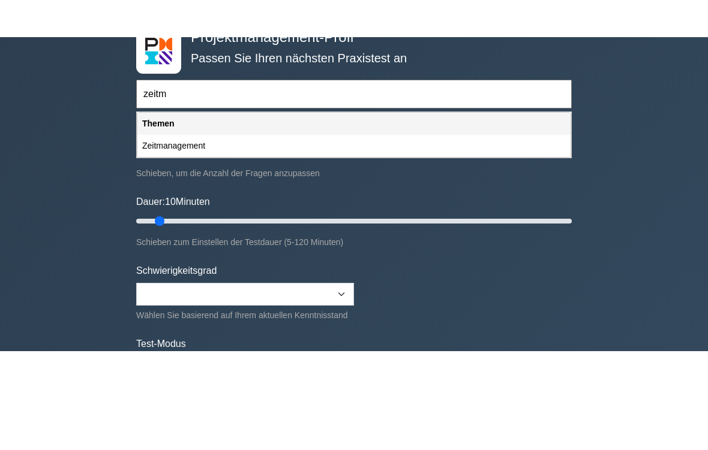
scroll to position [0, 0]
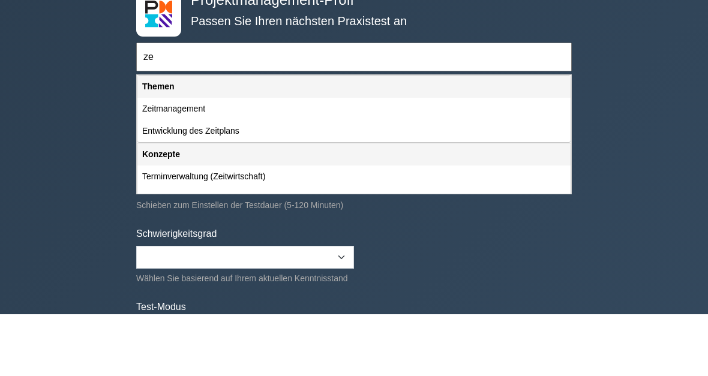
type input "z"
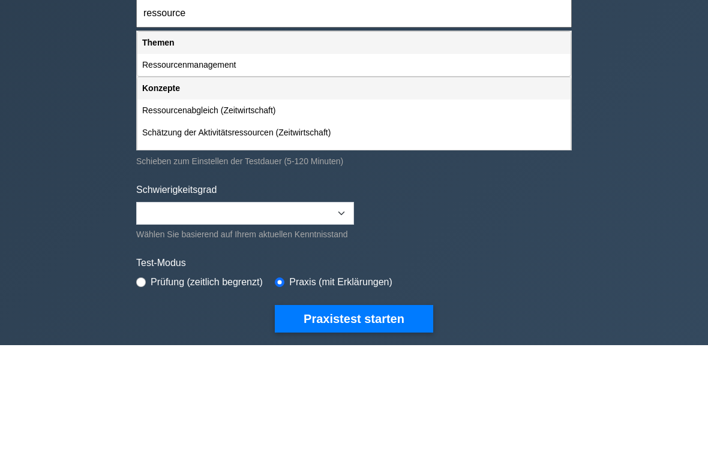
click at [235, 227] on div "Schätzung der Aktivitätsressourcen (Zeitwirtschaft)" at bounding box center [353, 238] width 433 height 22
type input "Schätzung der Aktivitätsressourcen (Zeitwirtschaft)"
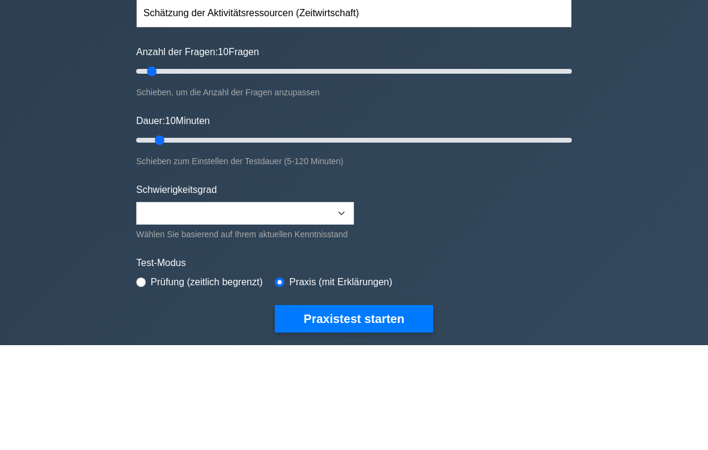
scroll to position [119, 0]
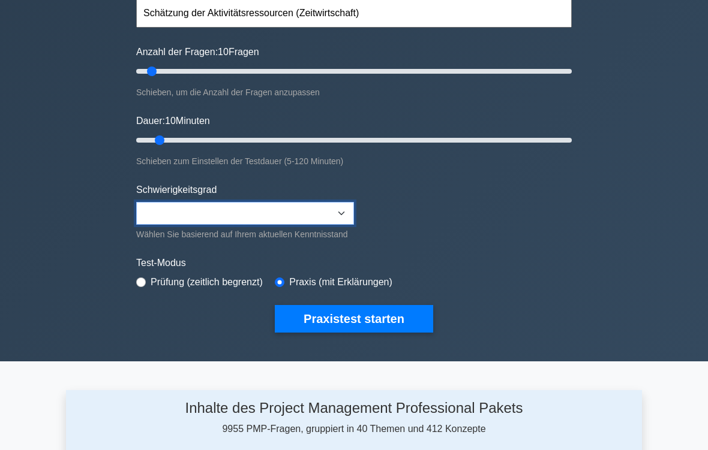
click at [353, 213] on select "Beginner Intermediate Expert" at bounding box center [245, 214] width 218 height 23
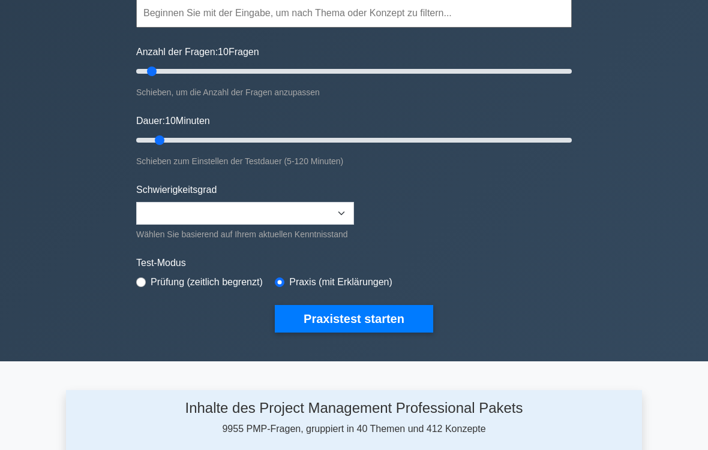
type input "20"
click at [175, 67] on input "Anzahl der Fragen: 10 Fragen" at bounding box center [353, 71] width 435 height 14
click at [187, 143] on input "Dauer: 10 Minuten" at bounding box center [353, 140] width 435 height 14
click at [204, 145] on input "Dauer: 15 Minuten" at bounding box center [353, 140] width 435 height 14
type input "25"
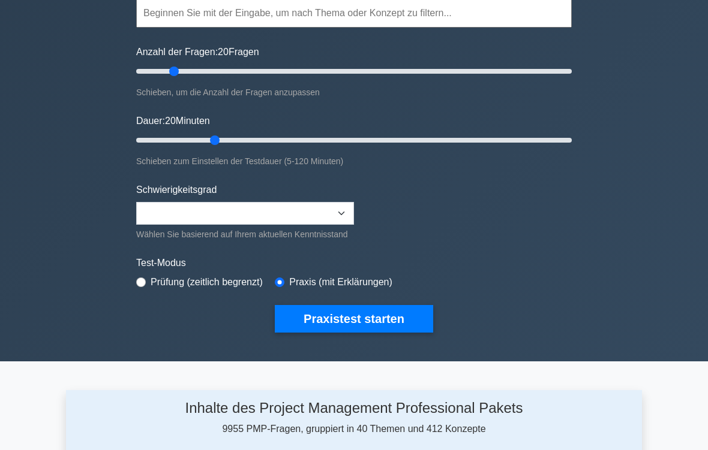
click at [220, 141] on input "Dauer: 20 Minuten" at bounding box center [353, 140] width 435 height 14
click at [383, 333] on button "Praxistest starten" at bounding box center [354, 319] width 158 height 28
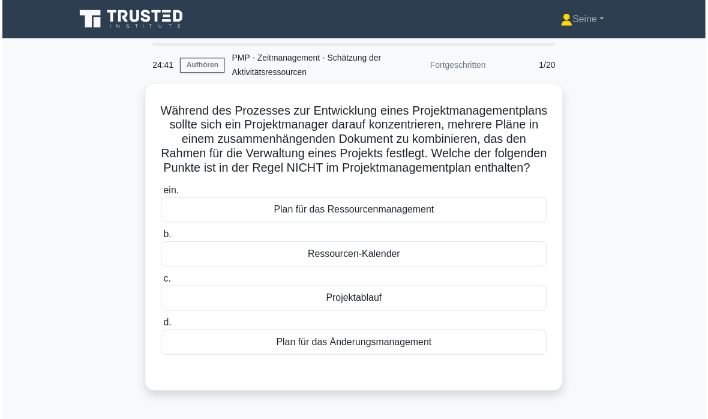
scroll to position [46, 0]
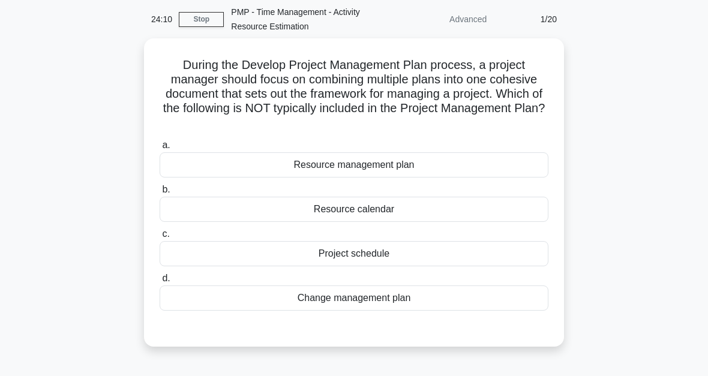
click at [386, 254] on div "Project schedule" at bounding box center [354, 253] width 389 height 25
click at [160, 238] on input "c. Project schedule" at bounding box center [160, 234] width 0 height 8
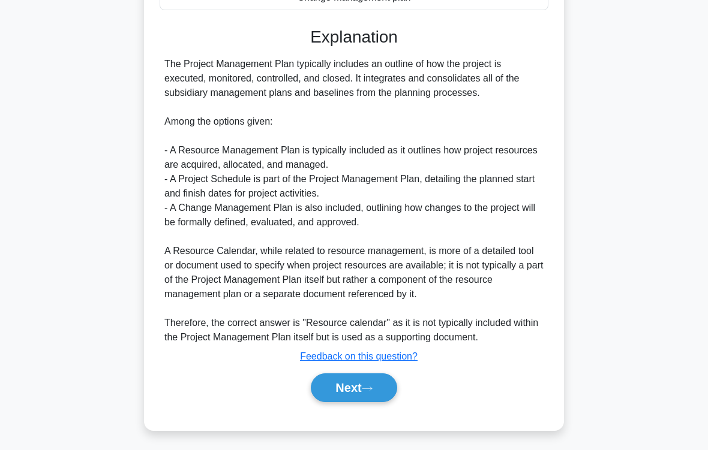
scroll to position [391, 0]
click at [380, 375] on button "Next" at bounding box center [354, 388] width 86 height 29
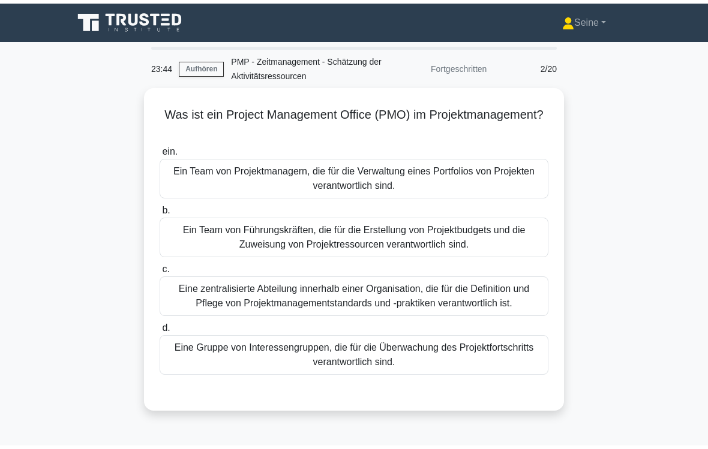
scroll to position [66, 0]
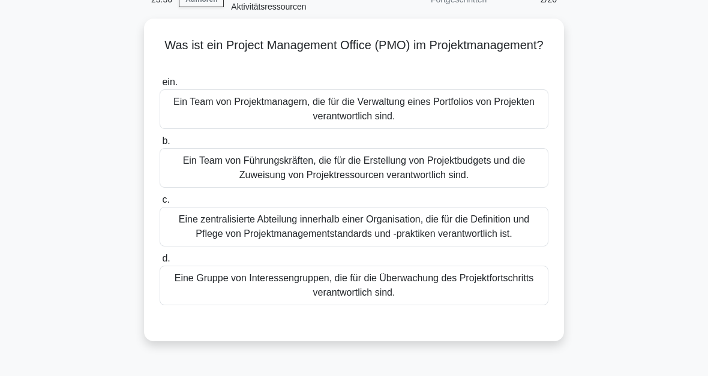
click at [470, 227] on div "Eine zentralisierte Abteilung innerhalb einer Organisation, die für die Definit…" at bounding box center [354, 227] width 389 height 40
click at [160, 204] on input "c. Eine zentralisierte Abteilung innerhalb einer Organisation, die für die Defi…" at bounding box center [160, 200] width 0 height 8
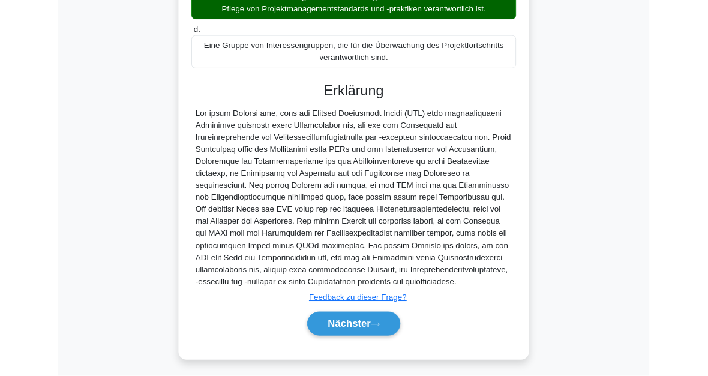
scroll to position [421, 0]
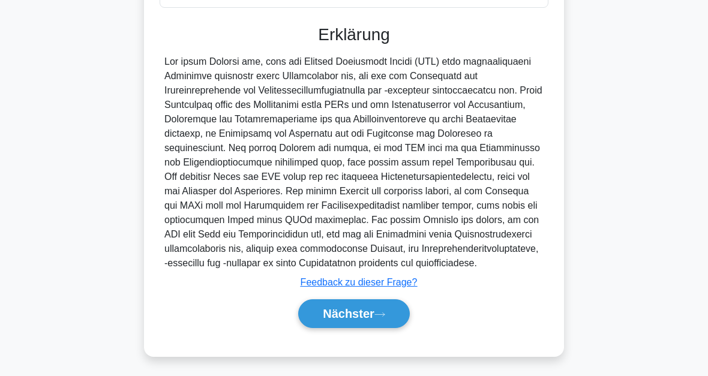
click at [404, 311] on button "Nächster" at bounding box center [354, 313] width 112 height 29
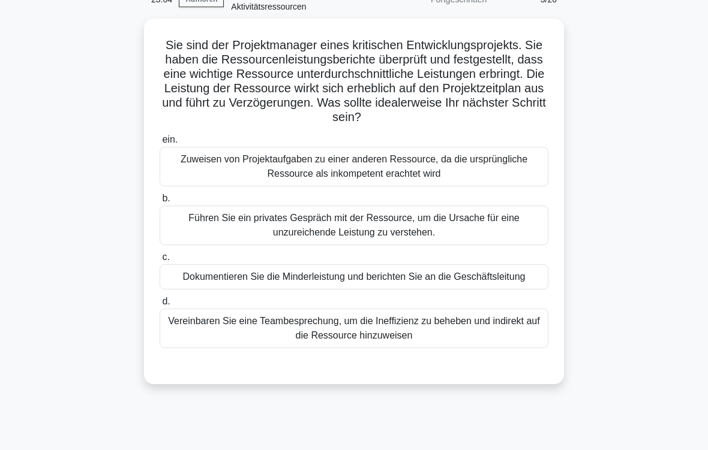
scroll to position [66, 0]
click at [465, 245] on div "Führen Sie ein privates Gespräch mit der Ressource, um die Ursache für eine unz…" at bounding box center [354, 226] width 389 height 40
click at [160, 203] on input "b. Führen Sie ein privates Gespräch mit der Ressource, um die Ursache für eine …" at bounding box center [160, 199] width 0 height 8
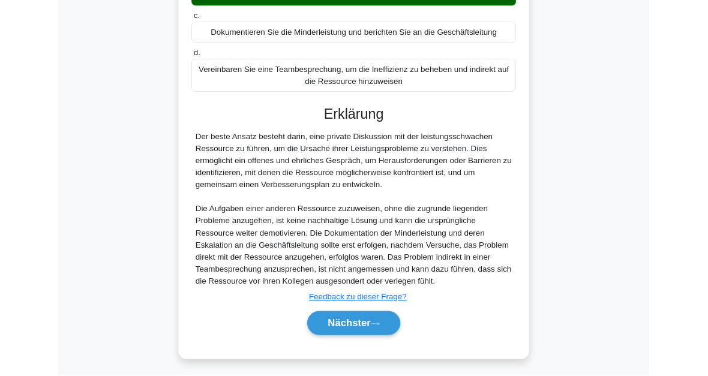
scroll to position [435, 0]
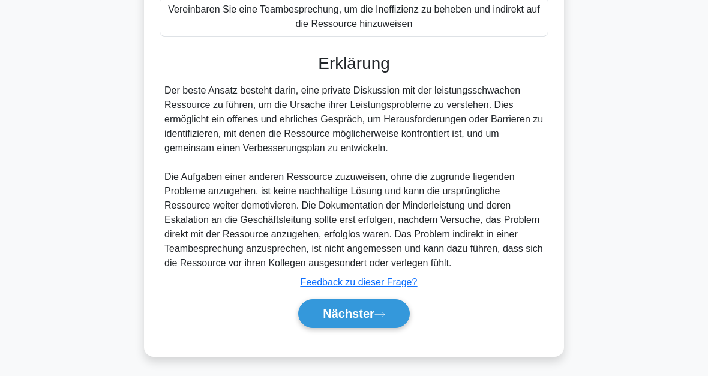
click at [389, 313] on button "Nächster" at bounding box center [354, 313] width 112 height 29
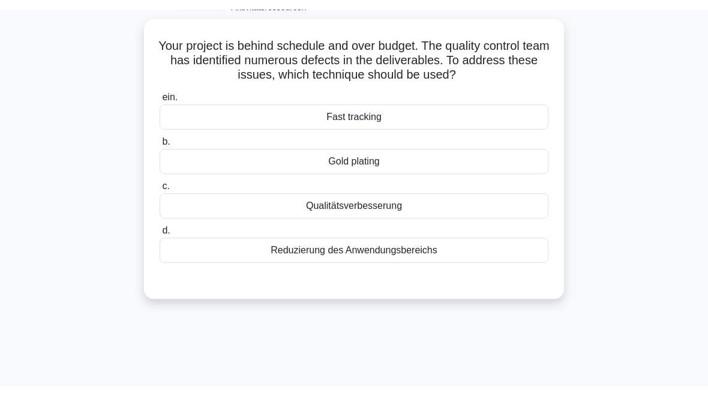
scroll to position [0, 0]
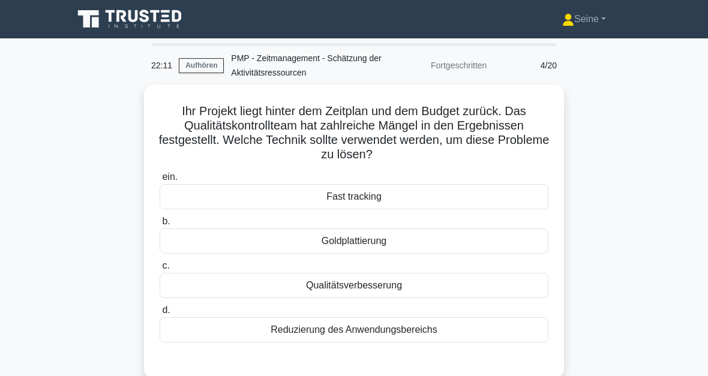
click at [382, 199] on div "Fast tracking" at bounding box center [354, 196] width 389 height 25
click at [160, 181] on input "ein. Fast tracking" at bounding box center [160, 177] width 0 height 8
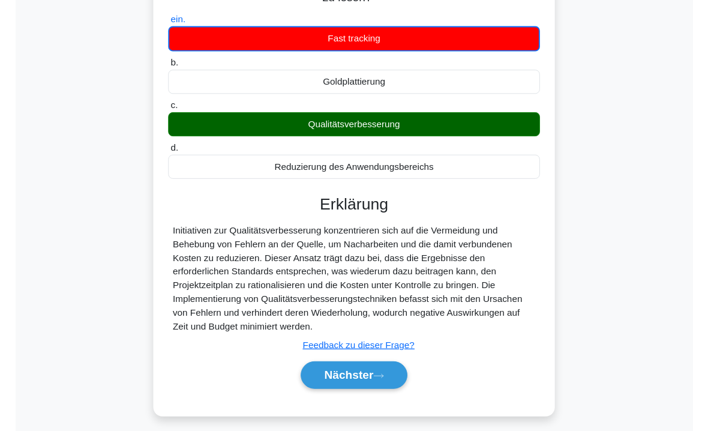
scroll to position [157, 0]
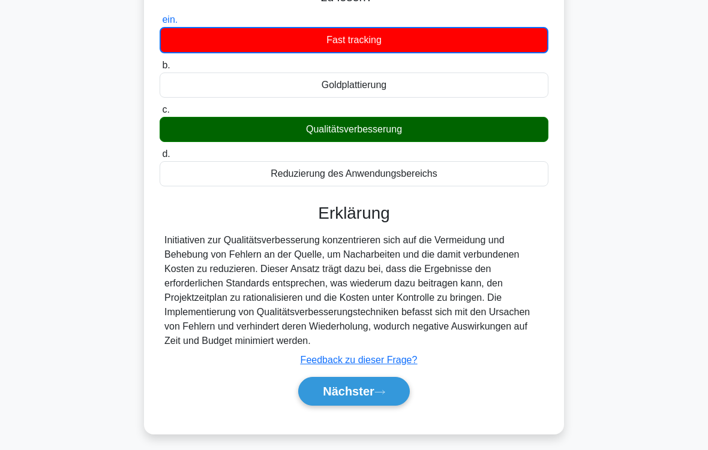
click at [383, 375] on button "Nächster" at bounding box center [354, 391] width 112 height 29
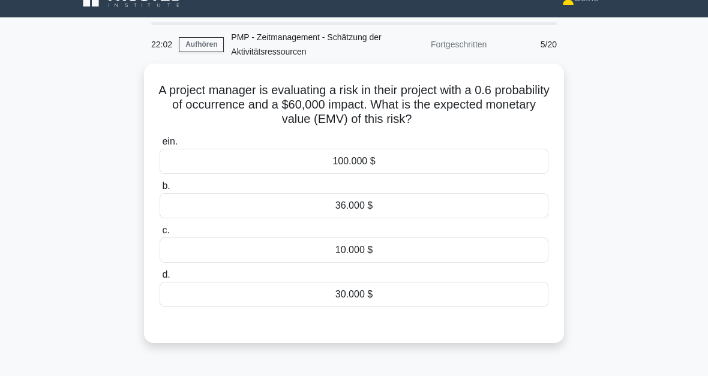
scroll to position [0, 0]
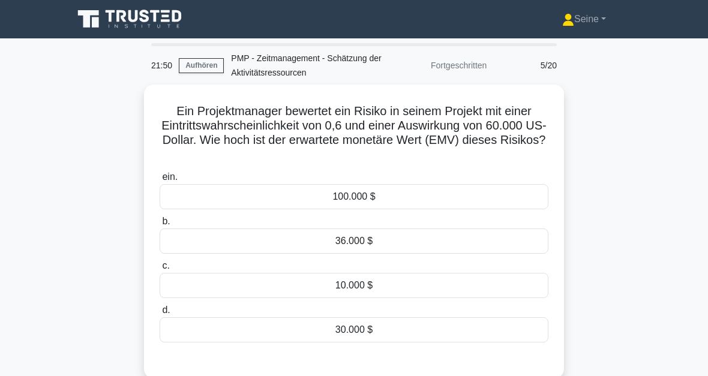
click at [375, 241] on div "36.000 $" at bounding box center [354, 241] width 389 height 25
click at [160, 226] on input "b. 36.000 $" at bounding box center [160, 222] width 0 height 8
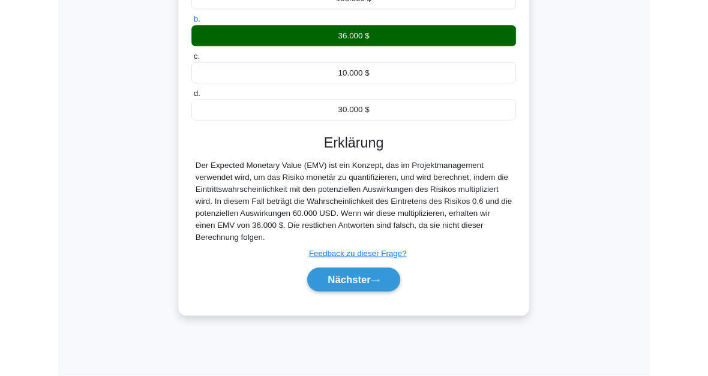
scroll to position [272, 0]
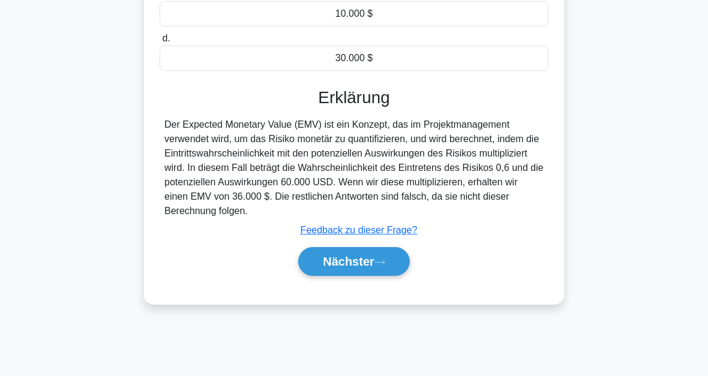
click at [390, 276] on button "Nächster" at bounding box center [354, 261] width 112 height 29
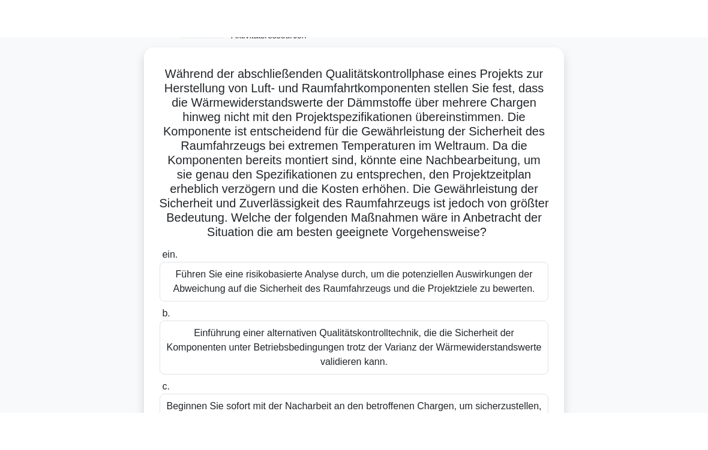
scroll to position [74, 0]
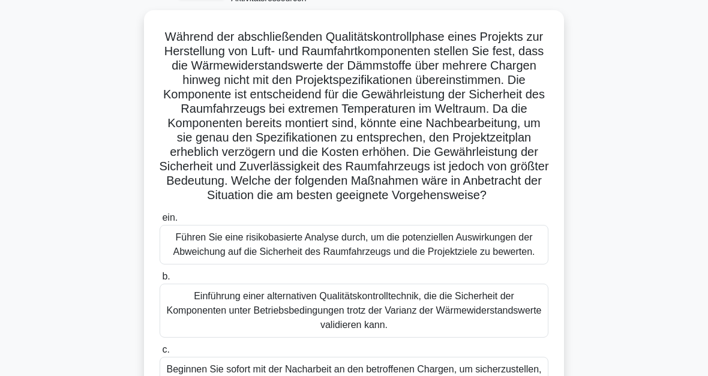
click at [359, 264] on div "Führen Sie eine risikobasierte Analyse durch, um die potenziellen Auswirkungen …" at bounding box center [354, 245] width 389 height 40
click at [160, 222] on input "ein. Führen Sie eine risikobasierte Analyse durch, um die potenziellen Auswirku…" at bounding box center [160, 218] width 0 height 8
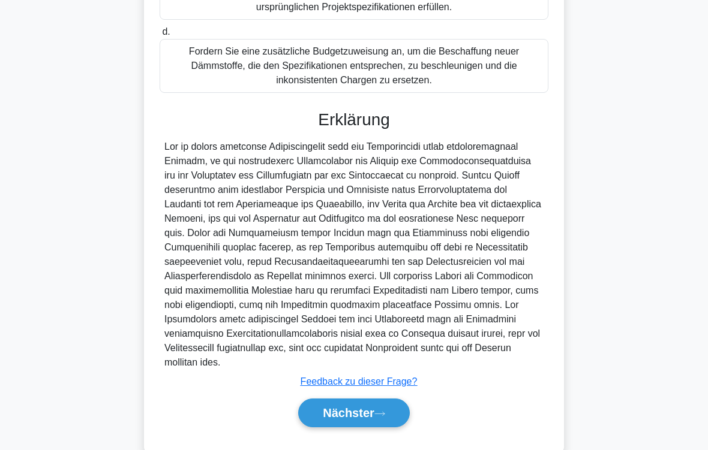
scroll to position [591, 0]
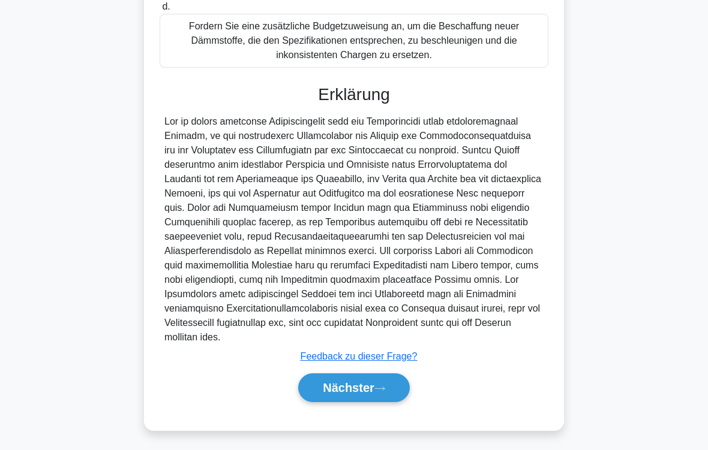
click at [383, 375] on icon at bounding box center [379, 389] width 11 height 7
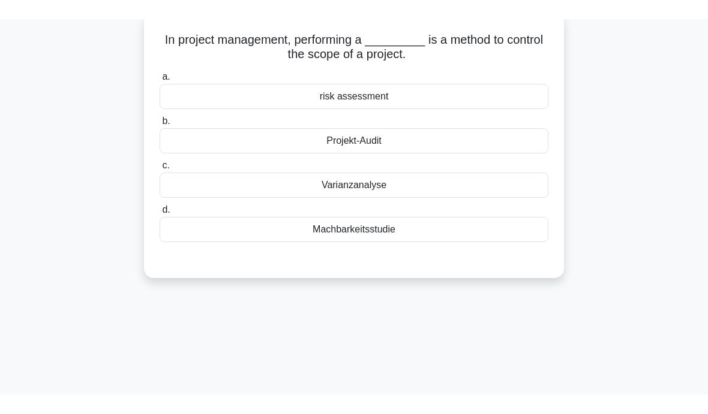
scroll to position [58, 0]
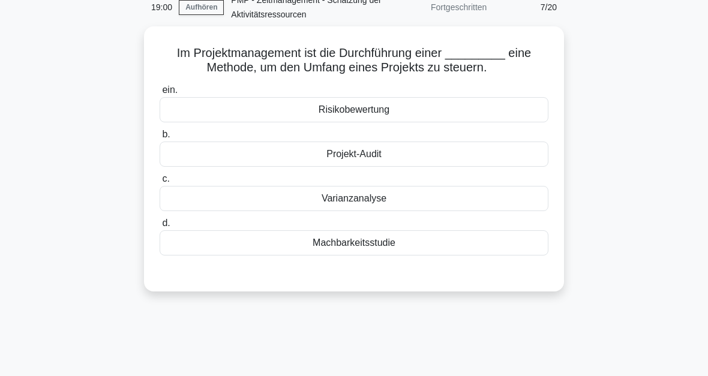
click at [381, 109] on div "Risikobewertung" at bounding box center [354, 109] width 389 height 25
click at [160, 94] on input "ein. Risikobewertung" at bounding box center [160, 90] width 0 height 8
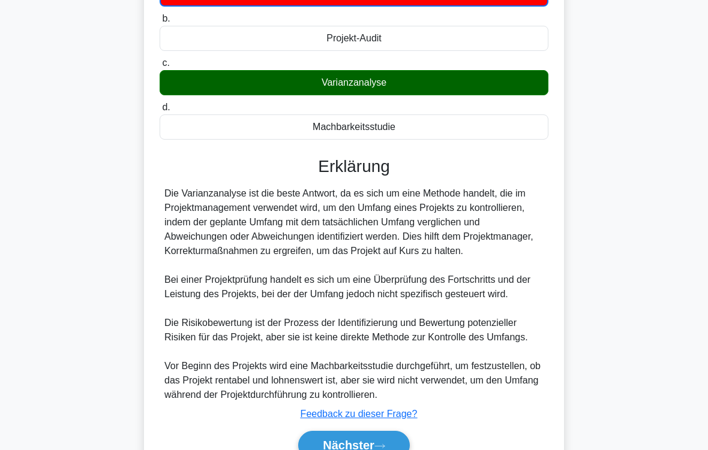
scroll to position [290, 0]
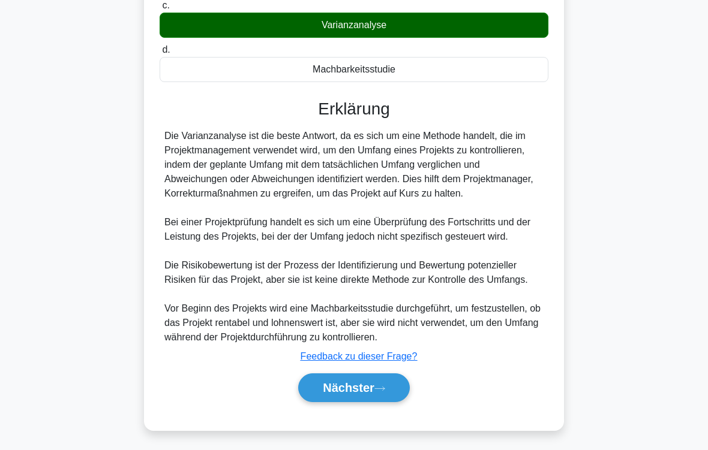
click at [388, 375] on button "Nächster" at bounding box center [354, 388] width 112 height 29
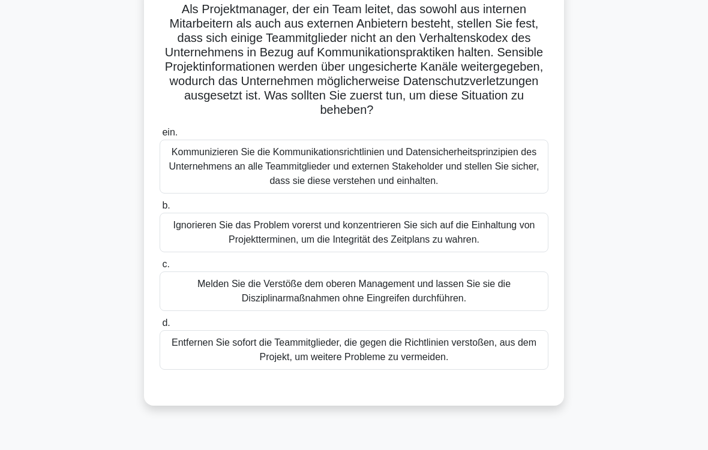
scroll to position [102, 0]
click at [486, 183] on div "Kommunizieren Sie die Kommunikationsrichtlinien und Datensicherheitsprinzipien …" at bounding box center [354, 167] width 389 height 54
click at [160, 137] on input "ein. Kommunizieren Sie die Kommunikationsrichtlinien und Datensicherheitsprinzi…" at bounding box center [160, 133] width 0 height 8
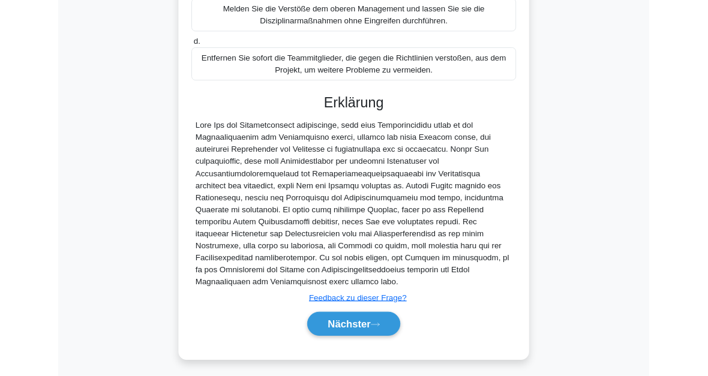
scroll to position [493, 0]
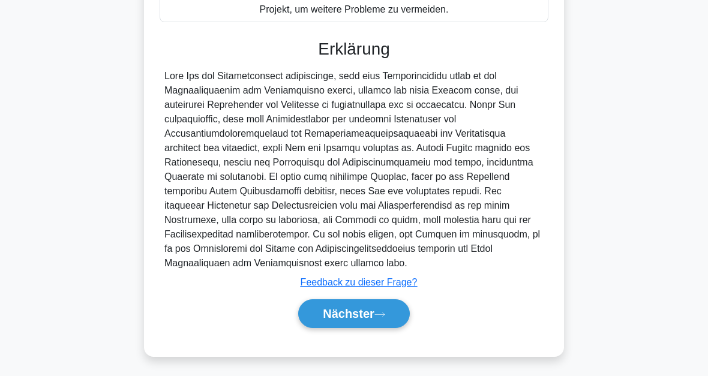
click at [391, 309] on button "Nächster" at bounding box center [354, 313] width 112 height 29
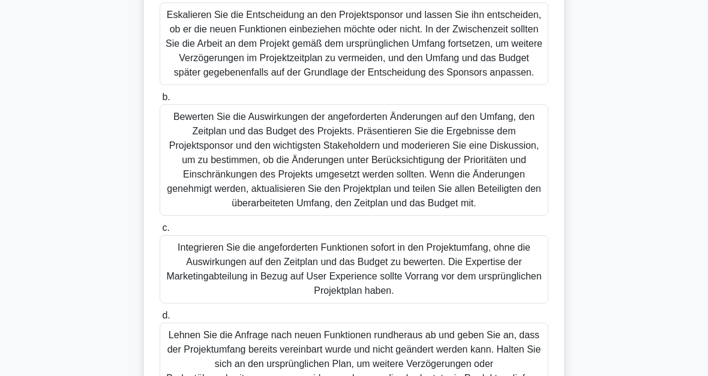
scroll to position [324, 0]
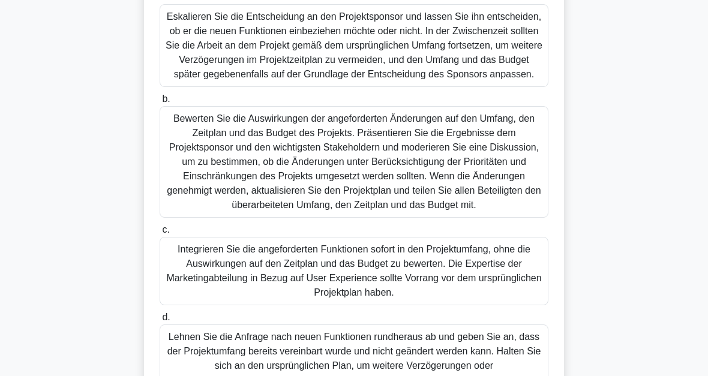
click at [461, 203] on div "Bewerten Sie die Auswirkungen der angeforderten Änderungen auf den Umfang, den …" at bounding box center [354, 162] width 389 height 112
click at [160, 103] on input "b. Bewerten Sie die Auswirkungen der angeforderten Änderungen auf den Umfang, d…" at bounding box center [160, 99] width 0 height 8
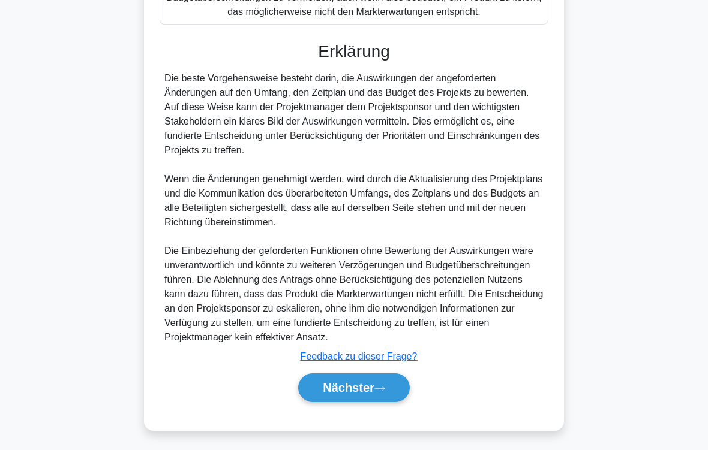
scroll to position [793, 0]
click at [381, 375] on icon at bounding box center [379, 389] width 11 height 7
click at [385, 375] on icon at bounding box center [379, 389] width 11 height 7
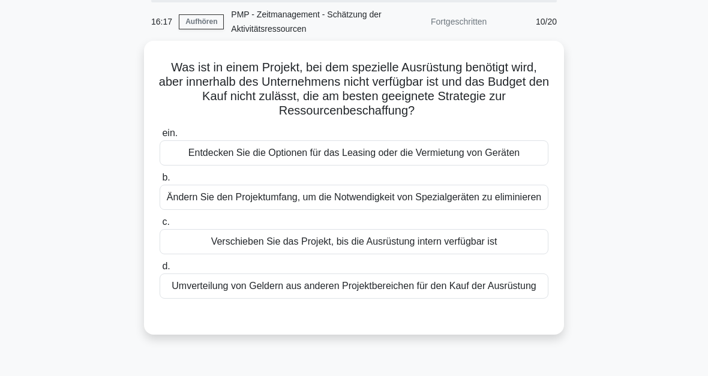
scroll to position [44, 0]
click at [504, 155] on div "Entdecken Sie die Optionen für das Leasing oder die Vermietung von Geräten" at bounding box center [354, 152] width 389 height 25
click at [160, 137] on input "ein. Entdecken Sie die Optionen für das Leasing oder die Vermietung von Geräten" at bounding box center [160, 134] width 0 height 8
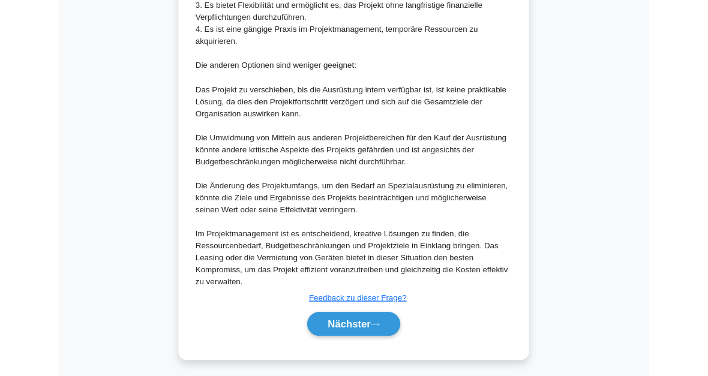
scroll to position [594, 0]
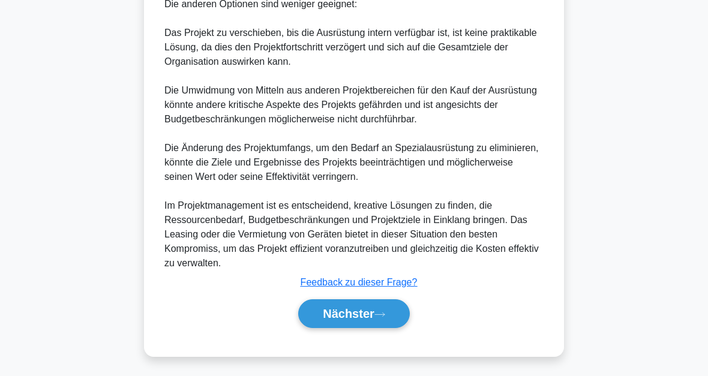
click at [385, 312] on icon at bounding box center [379, 314] width 11 height 7
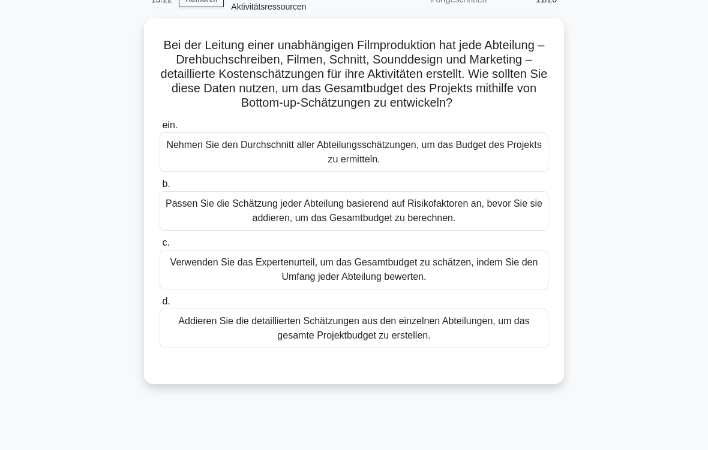
scroll to position [83, 0]
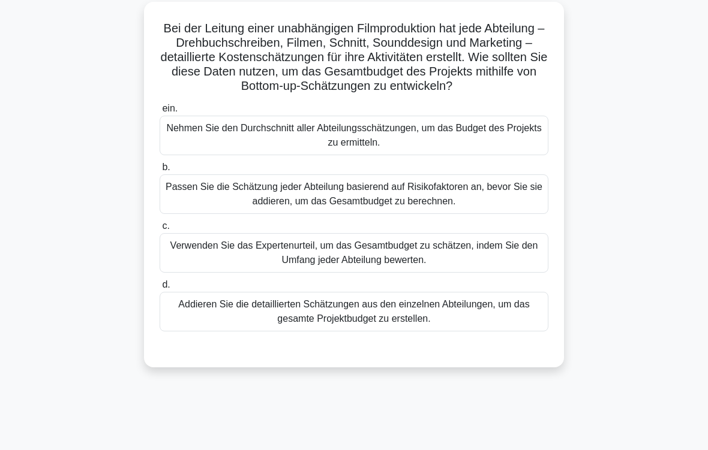
click at [435, 328] on div "Addieren Sie die detaillierten Schätzungen aus den einzelnen Abteilungen, um da…" at bounding box center [354, 312] width 389 height 40
click at [160, 289] on input "d. Addieren Sie die detaillierten Schätzungen aus den einzelnen Abteilungen, um…" at bounding box center [160, 285] width 0 height 8
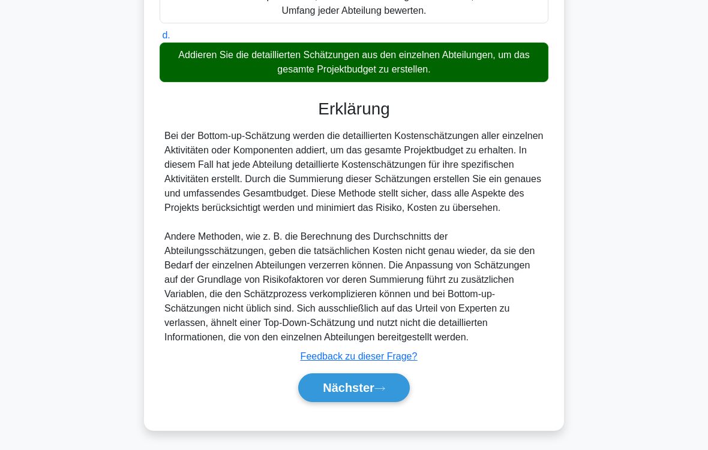
scroll to position [375, 0]
click at [391, 375] on button "Nächster" at bounding box center [354, 388] width 112 height 29
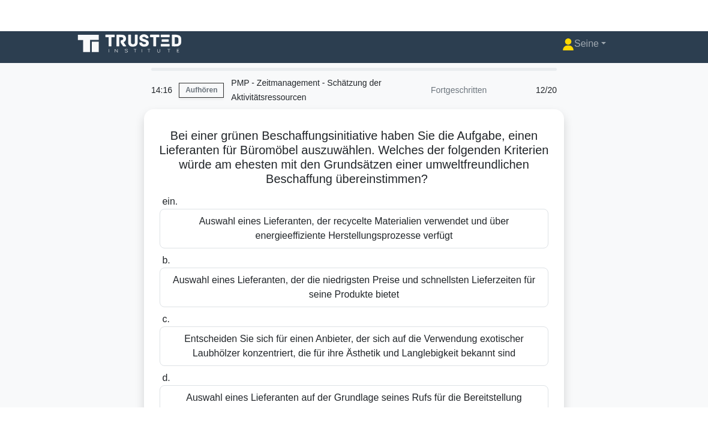
scroll to position [0, 0]
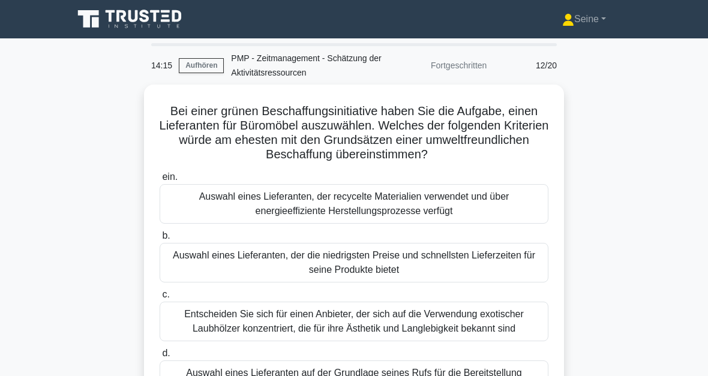
click at [472, 204] on div "Auswahl eines Lieferanten, der recycelte Materialien verwendet und über energie…" at bounding box center [354, 204] width 389 height 40
click at [160, 181] on input "ein. Auswahl eines Lieferanten, der recycelte Materialien verwendet und über en…" at bounding box center [160, 177] width 0 height 8
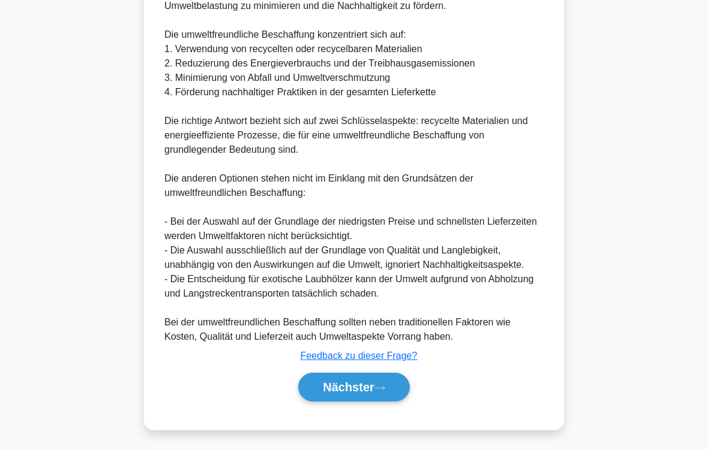
scroll to position [563, 0]
click at [387, 375] on button "Nächster" at bounding box center [354, 388] width 112 height 29
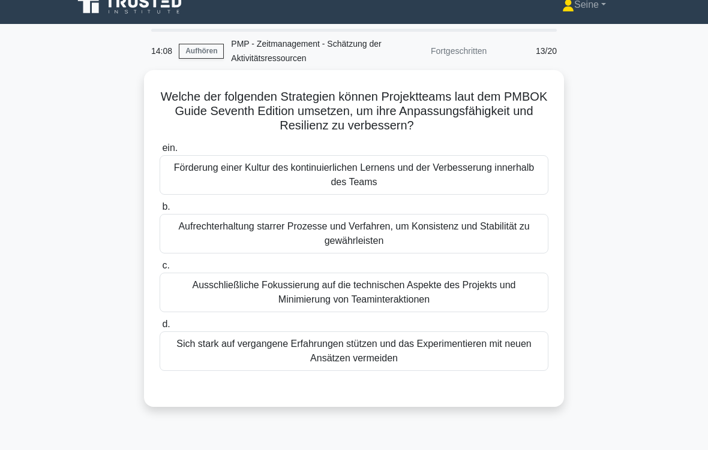
scroll to position [18, 0]
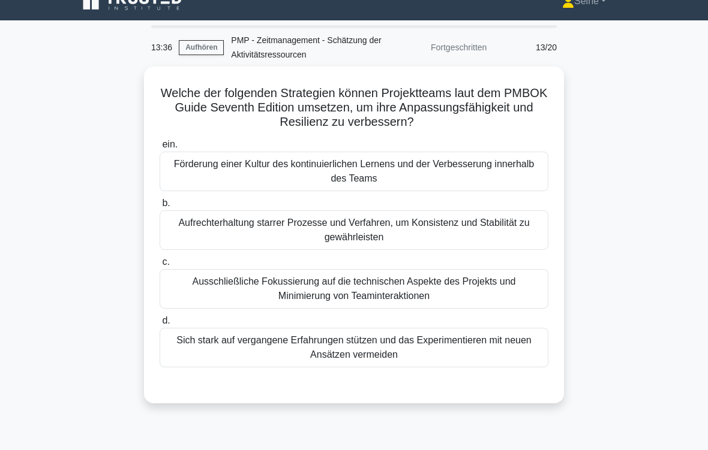
click at [375, 171] on div "Förderung einer Kultur des kontinuierlichen Lernens und der Verbesserung innerh…" at bounding box center [354, 172] width 389 height 40
click at [160, 149] on input "ein. Förderung einer Kultur des kontinuierlichen Lernens und der Verbesserung i…" at bounding box center [160, 145] width 0 height 8
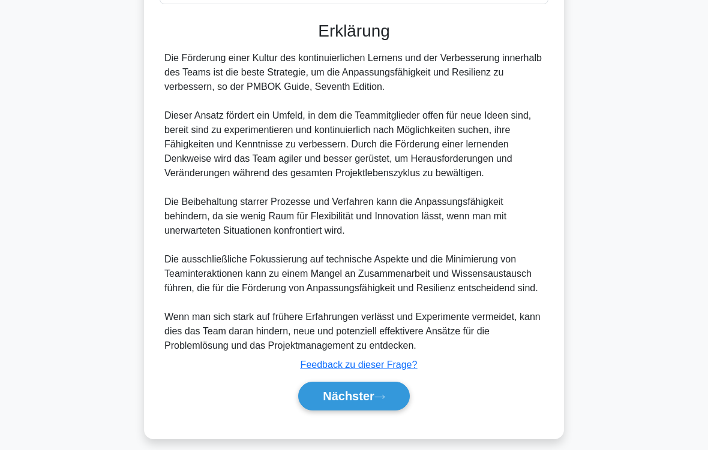
scroll to position [433, 0]
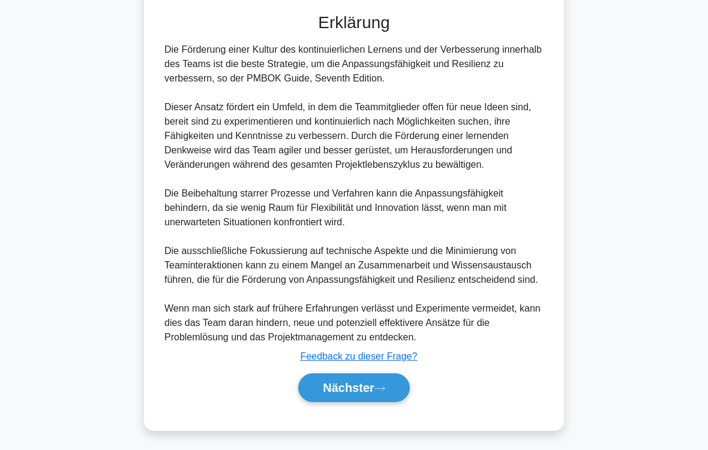
click at [390, 375] on button "Nächster" at bounding box center [354, 388] width 112 height 29
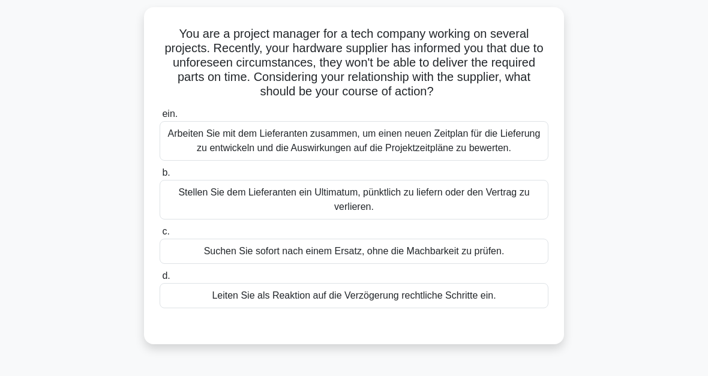
scroll to position [68, 0]
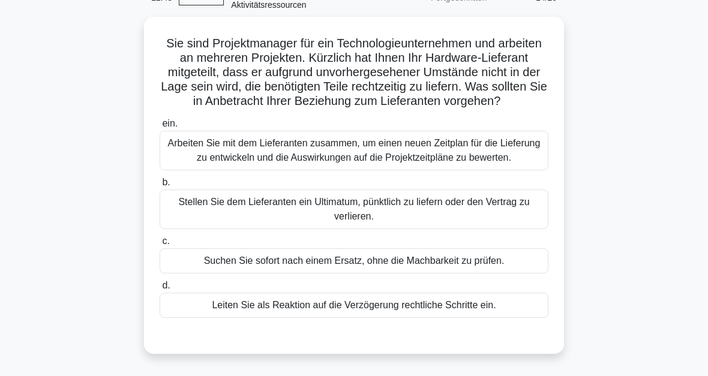
click at [344, 169] on div "Arbeiten Sie mit dem Lieferanten zusammen, um einen neuen Zeitplan für die Lief…" at bounding box center [354, 151] width 389 height 40
click at [160, 128] on input "ein. Arbeiten Sie mit dem Lieferanten zusammen, um einen neuen Zeitplan für die…" at bounding box center [160, 124] width 0 height 8
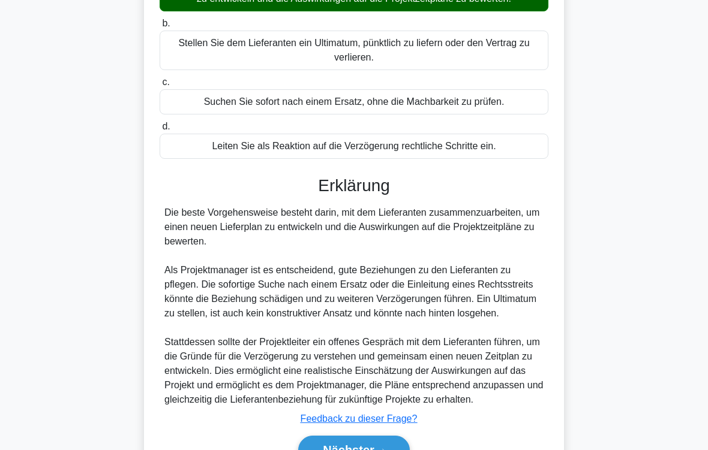
scroll to position [347, 0]
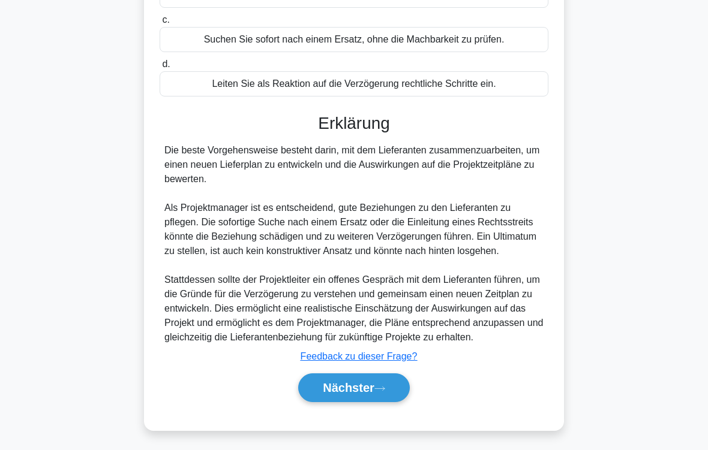
click at [376, 375] on icon at bounding box center [379, 389] width 11 height 7
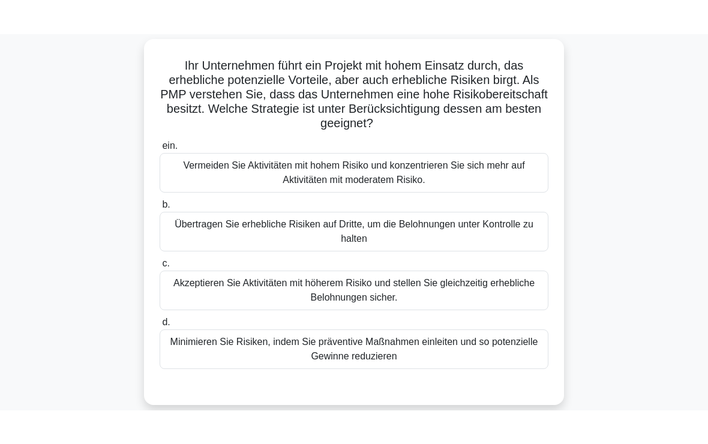
scroll to position [80, 0]
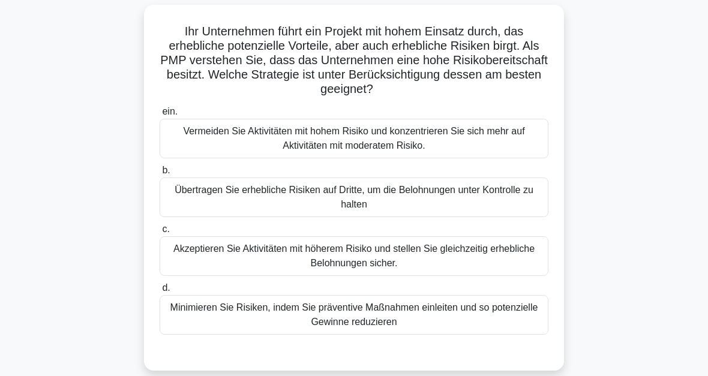
click at [410, 261] on div "Akzeptieren Sie Aktivitäten mit höherem Risiko und stellen Sie gleichzeitig erh…" at bounding box center [354, 256] width 389 height 40
click at [160, 233] on input "c. Akzeptieren Sie Aktivitäten mit höherem Risiko und stellen Sie gleichzeitig …" at bounding box center [160, 230] width 0 height 8
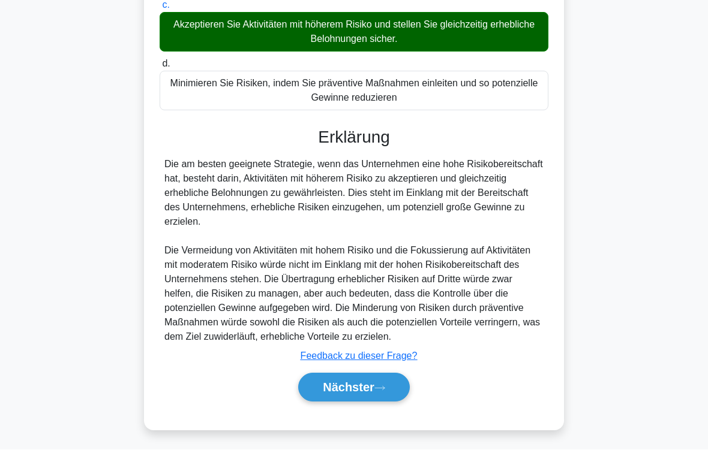
scroll to position [318, 0]
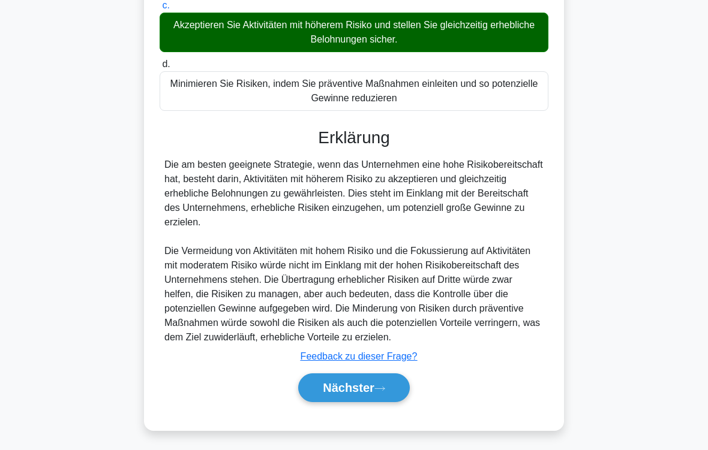
click at [404, 375] on button "Nächster" at bounding box center [354, 388] width 112 height 29
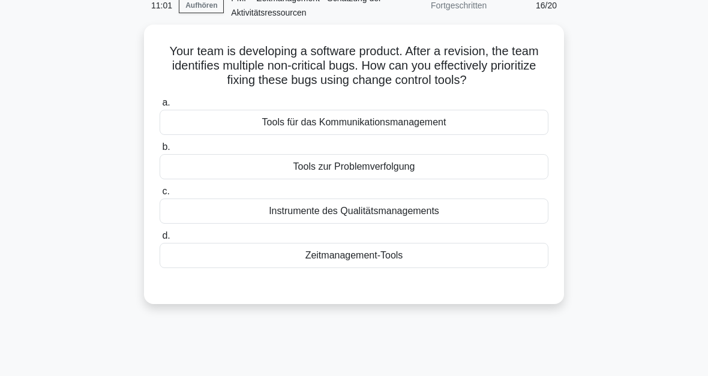
scroll to position [0, 0]
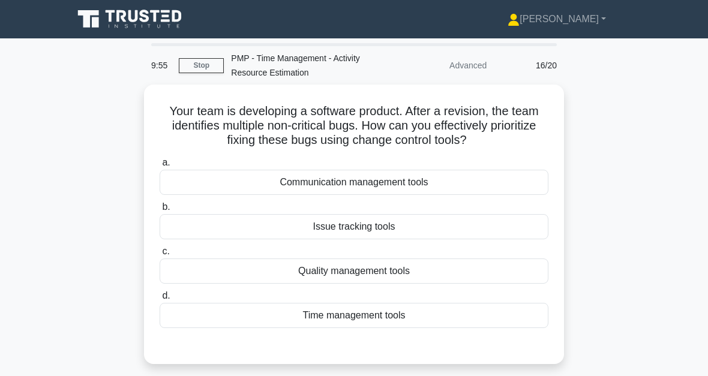
click at [402, 284] on div "Quality management tools" at bounding box center [354, 270] width 389 height 25
click at [160, 255] on input "c. Quality management tools" at bounding box center [160, 252] width 0 height 8
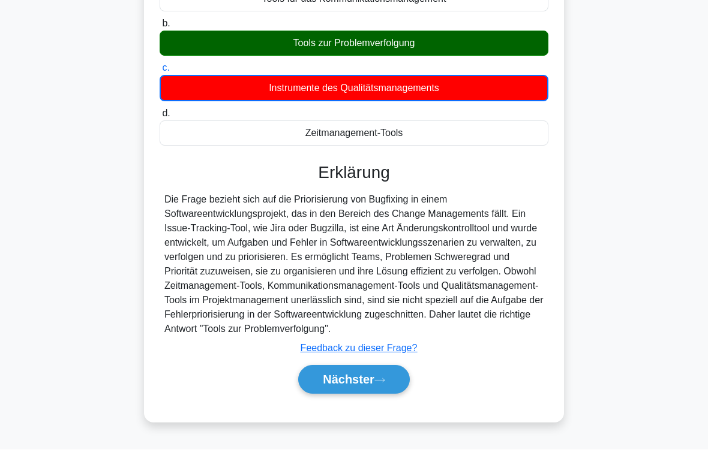
scroll to position [218, 0]
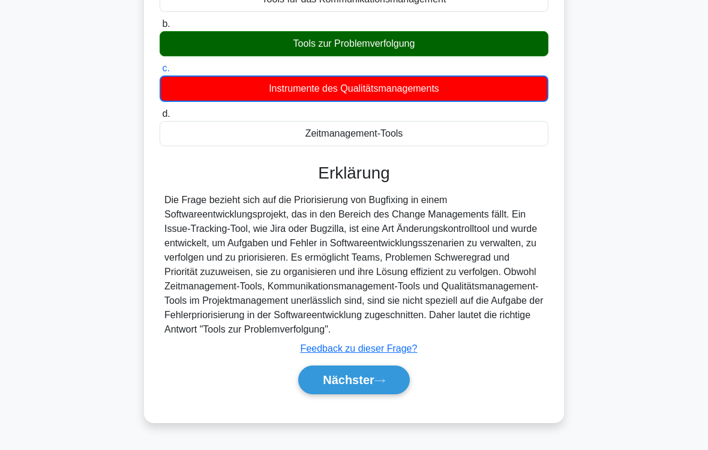
click at [392, 375] on button "Nächster" at bounding box center [354, 380] width 112 height 29
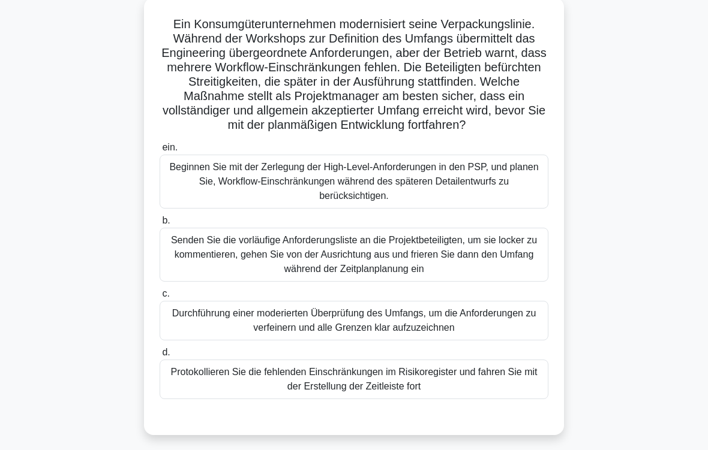
scroll to position [90, 0]
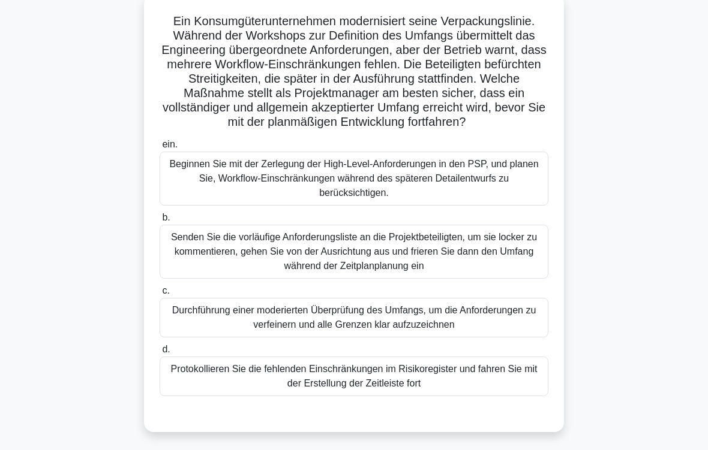
click at [390, 335] on div "Durchführung einer moderierten Überprüfung des Umfangs, um die Anforderungen zu…" at bounding box center [354, 318] width 389 height 40
click at [160, 295] on input "c. Durchführung einer moderierten Überprüfung des Umfangs, um die Anforderungen…" at bounding box center [160, 291] width 0 height 8
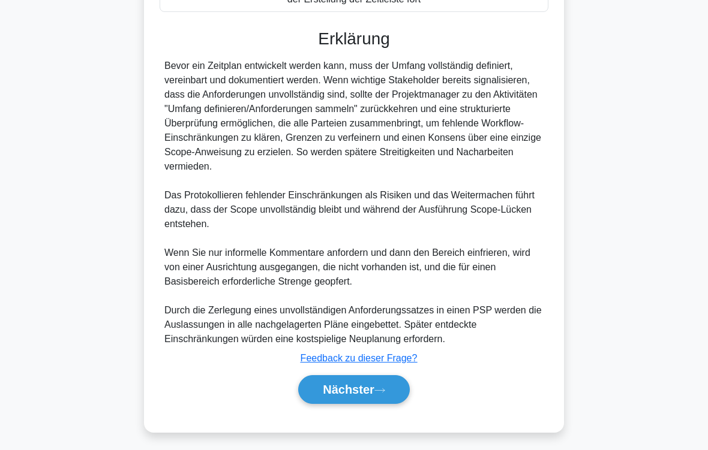
scroll to position [505, 0]
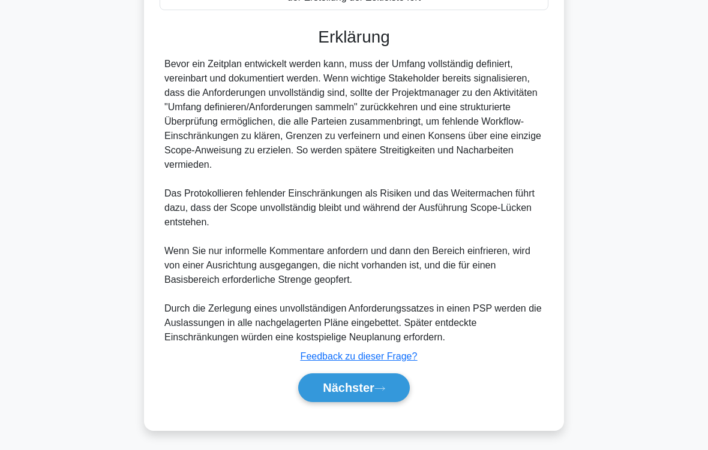
click at [395, 375] on button "Nächster" at bounding box center [354, 388] width 112 height 29
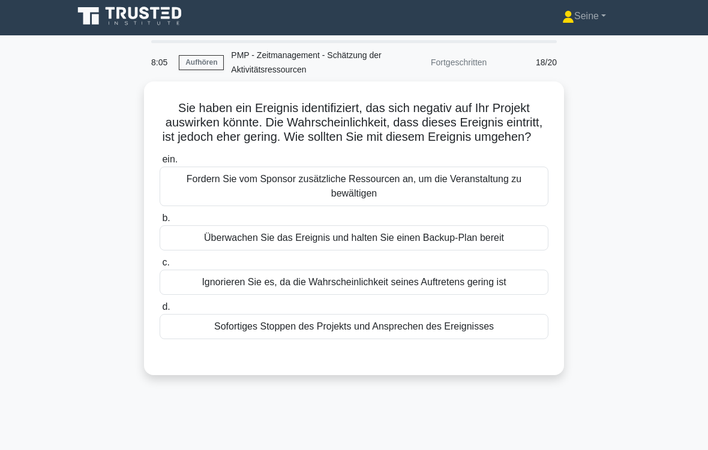
scroll to position [3, 0]
click at [503, 251] on div "Überwachen Sie das Ereignis und halten Sie einen Backup-Plan bereit" at bounding box center [354, 238] width 389 height 25
click at [160, 223] on input "b. Überwachen Sie das Ereignis und halten Sie einen Backup-Plan bereit" at bounding box center [160, 219] width 0 height 8
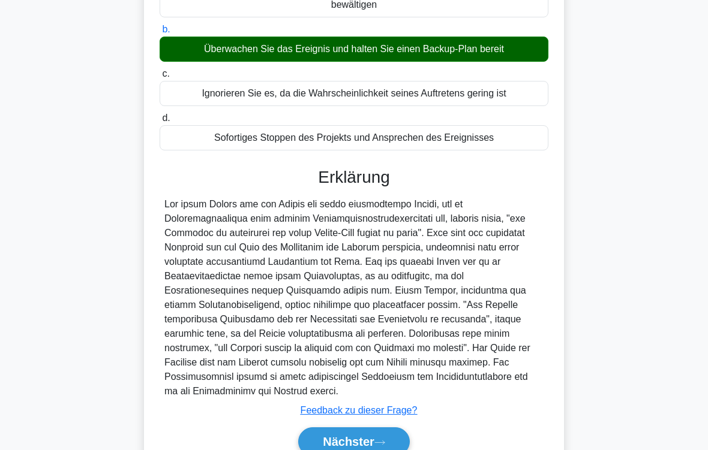
scroll to position [275, 0]
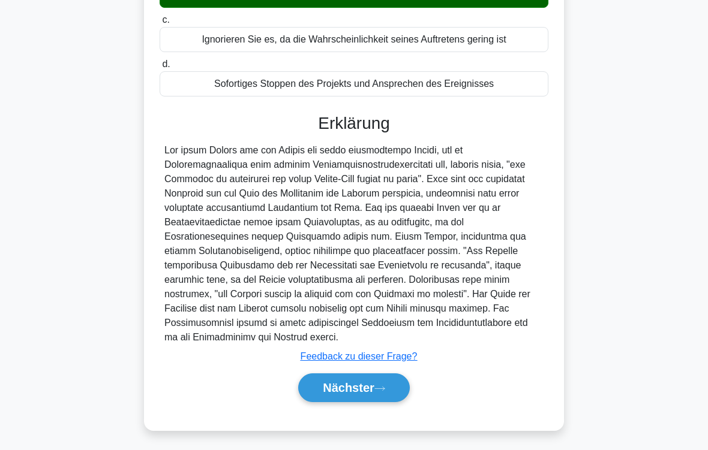
click at [380, 375] on icon at bounding box center [379, 389] width 11 height 7
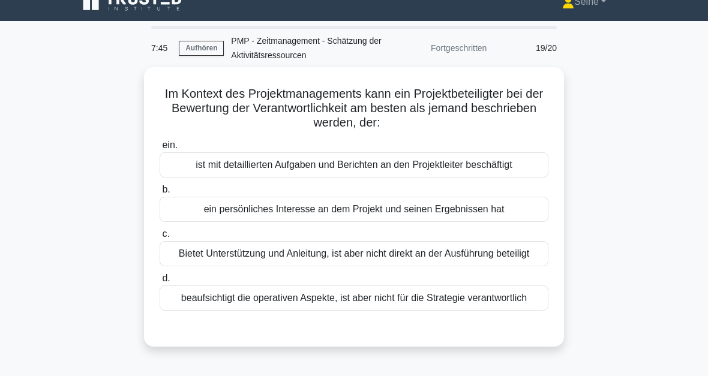
scroll to position [17, 0]
click at [492, 213] on div "ein persönliches Interesse an dem Projekt und seinen Ergebnissen hat" at bounding box center [354, 209] width 389 height 25
click at [160, 194] on input "b. ein persönliches Interesse an dem Projekt und seinen Ergebnissen hat" at bounding box center [160, 190] width 0 height 8
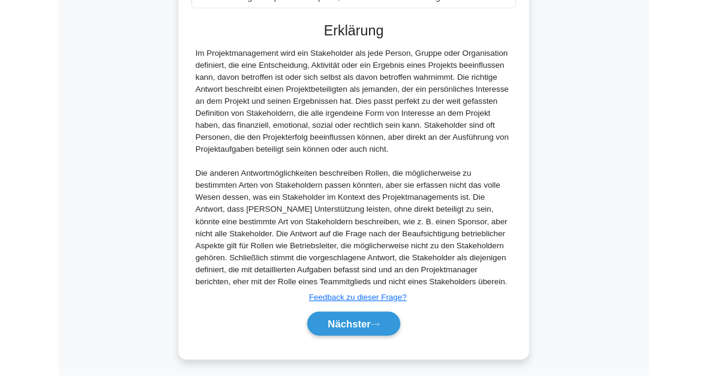
scroll to position [479, 0]
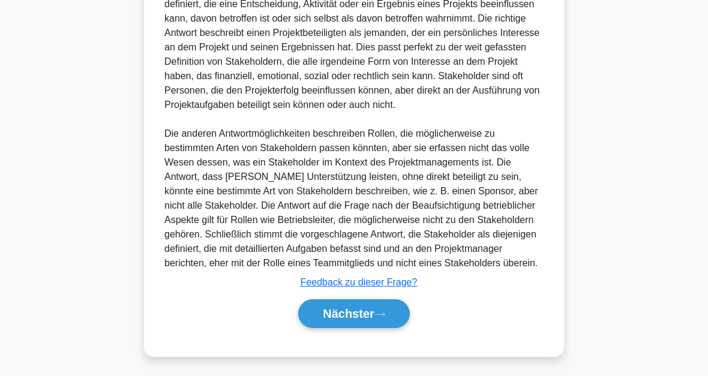
click at [404, 309] on button "Nächster" at bounding box center [354, 313] width 112 height 29
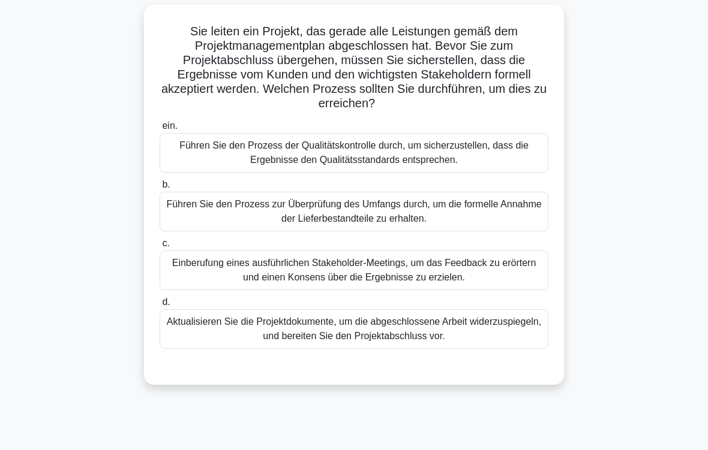
scroll to position [80, 0]
click at [383, 210] on div "Führen Sie den Prozess zur Überprüfung des Umfangs durch, um die formelle Annah…" at bounding box center [354, 212] width 389 height 40
click at [160, 189] on input "b. Führen Sie den Prozess zur Überprüfung des Umfangs durch, um die formelle An…" at bounding box center [160, 185] width 0 height 8
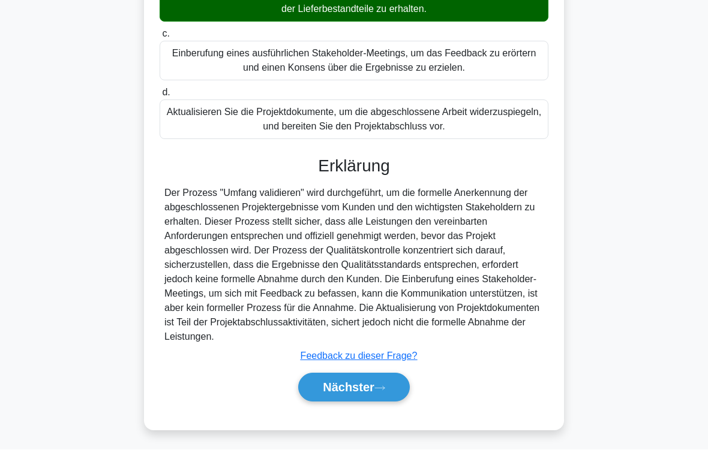
scroll to position [318, 0]
click at [638, 280] on div "Sie leiten ein Projekt, das gerade alle Leistungen gemäß dem Projektmanagementp…" at bounding box center [354, 120] width 576 height 650
click at [390, 375] on button "Nächster" at bounding box center [354, 388] width 112 height 29
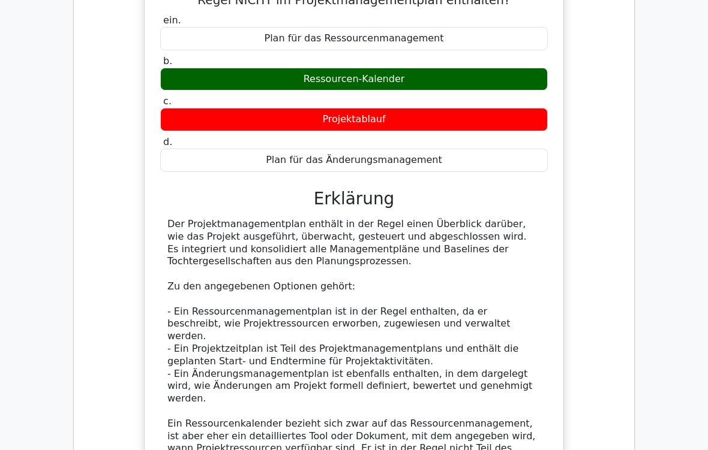
scroll to position [1141, 0]
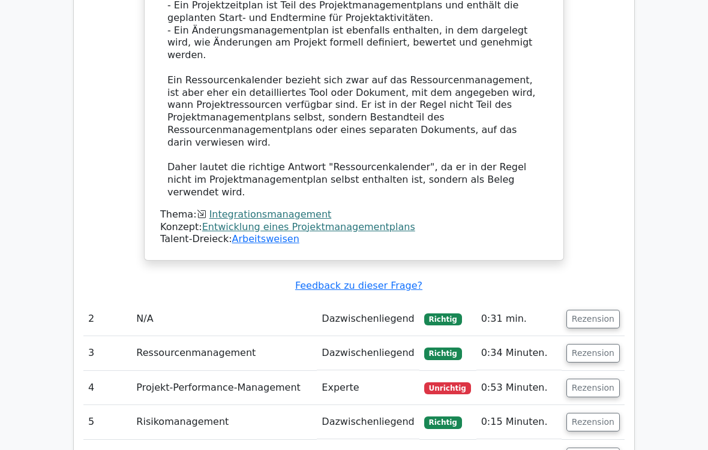
click at [593, 375] on button "Rezension" at bounding box center [592, 389] width 53 height 19
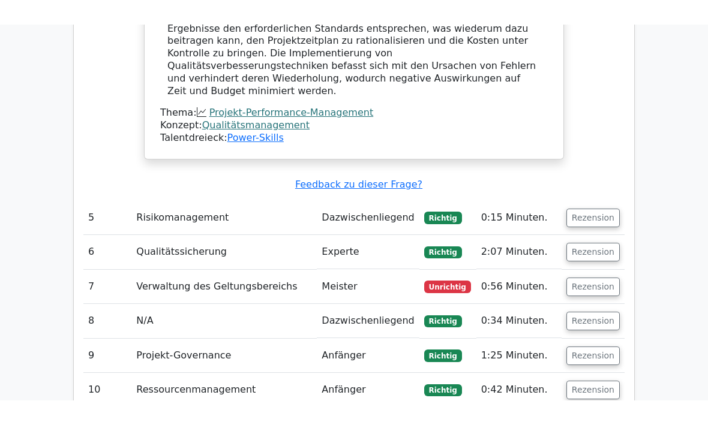
scroll to position [2218, 0]
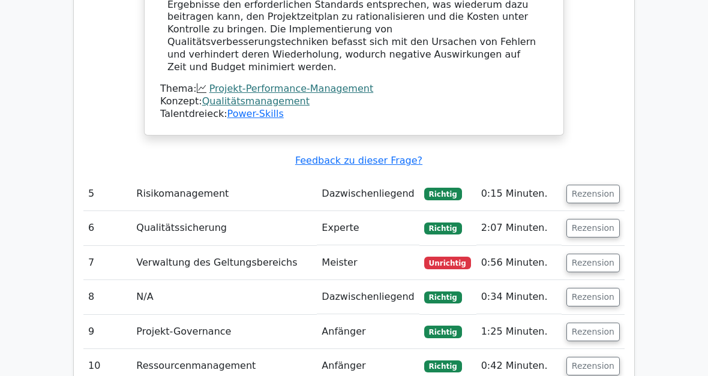
click at [599, 254] on button "Rezension" at bounding box center [592, 263] width 53 height 19
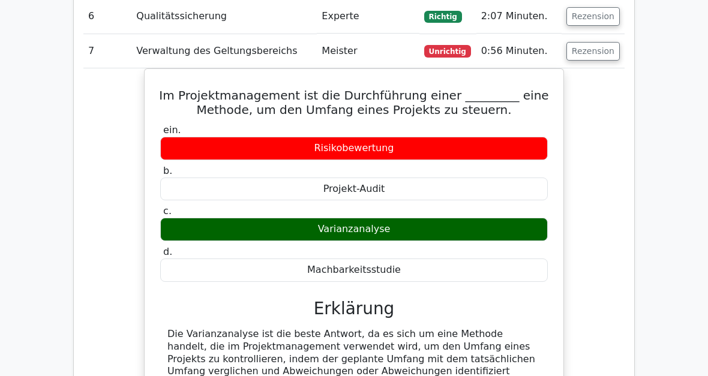
scroll to position [2361, 0]
